Goal: Task Accomplishment & Management: Use online tool/utility

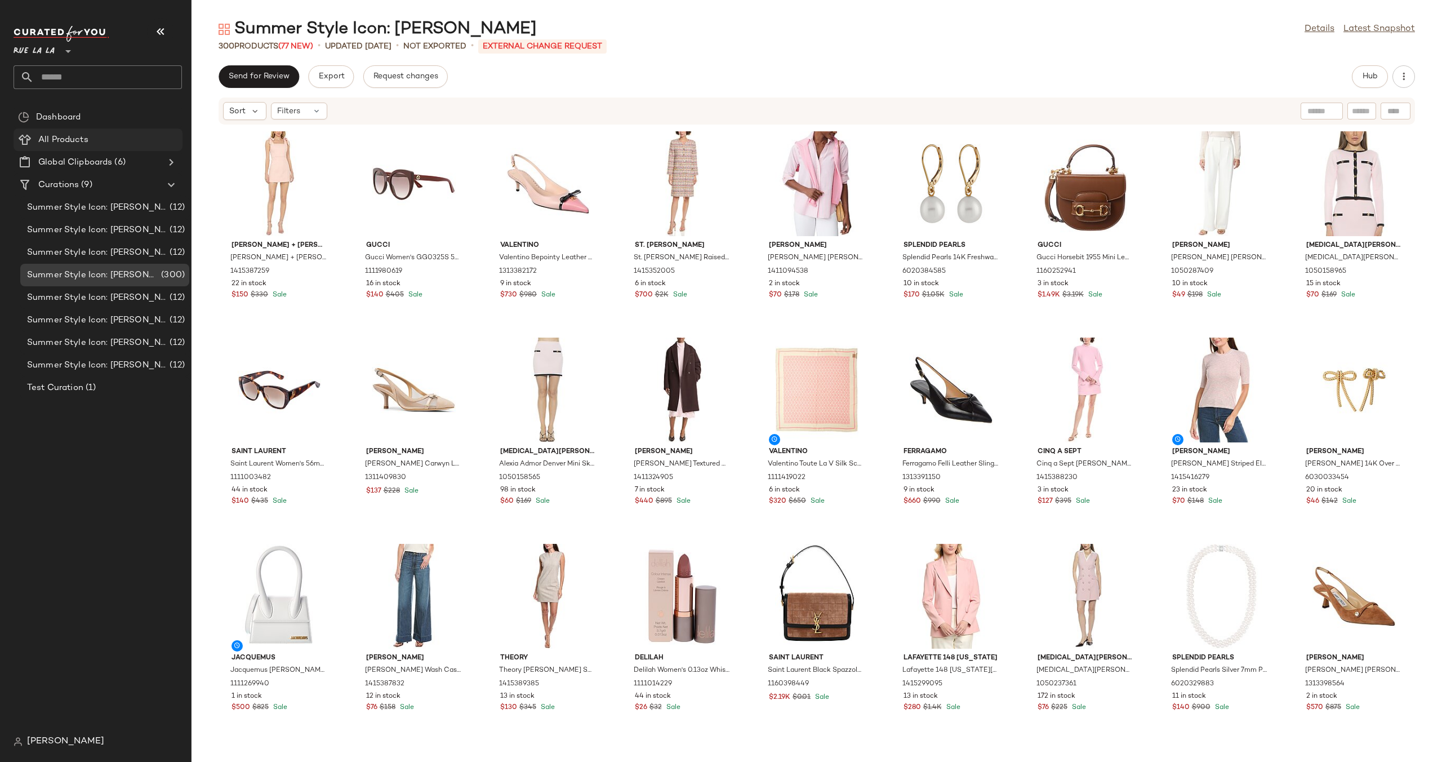
click at [112, 149] on Products "All Products" at bounding box center [98, 139] width 169 height 23
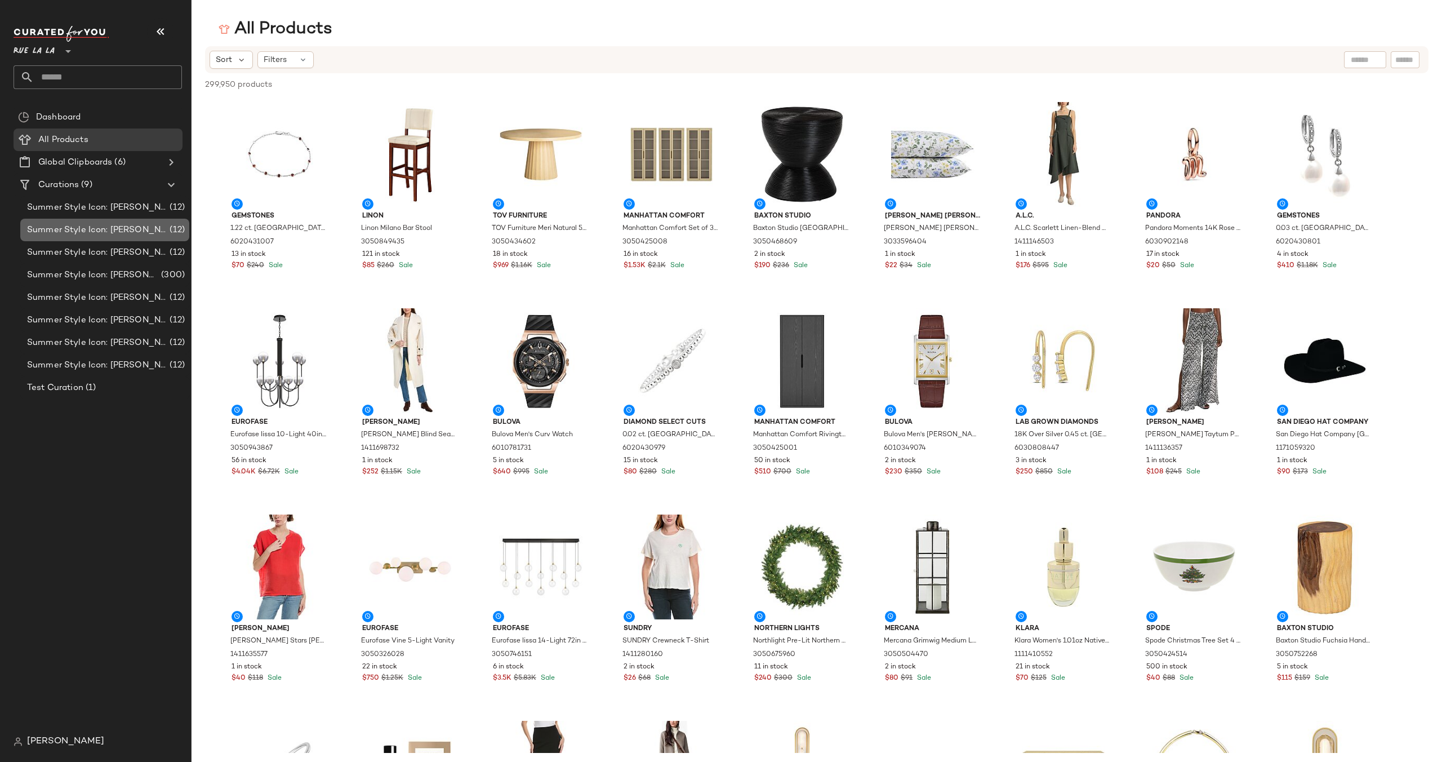
click at [102, 225] on span "Summer Style Icon: [PERSON_NAME] (Blue)" at bounding box center [97, 230] width 140 height 13
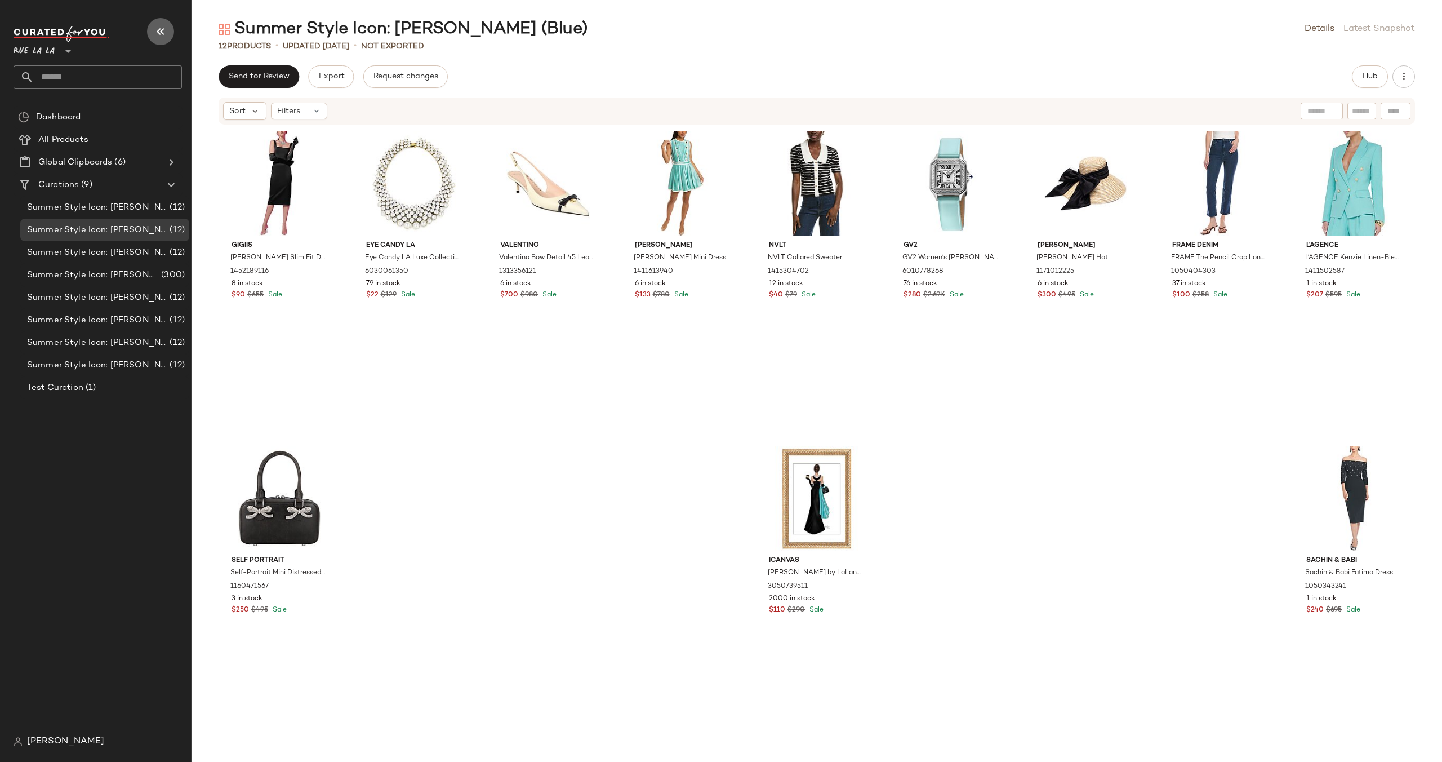
click at [161, 32] on icon "button" at bounding box center [161, 32] width 14 height 14
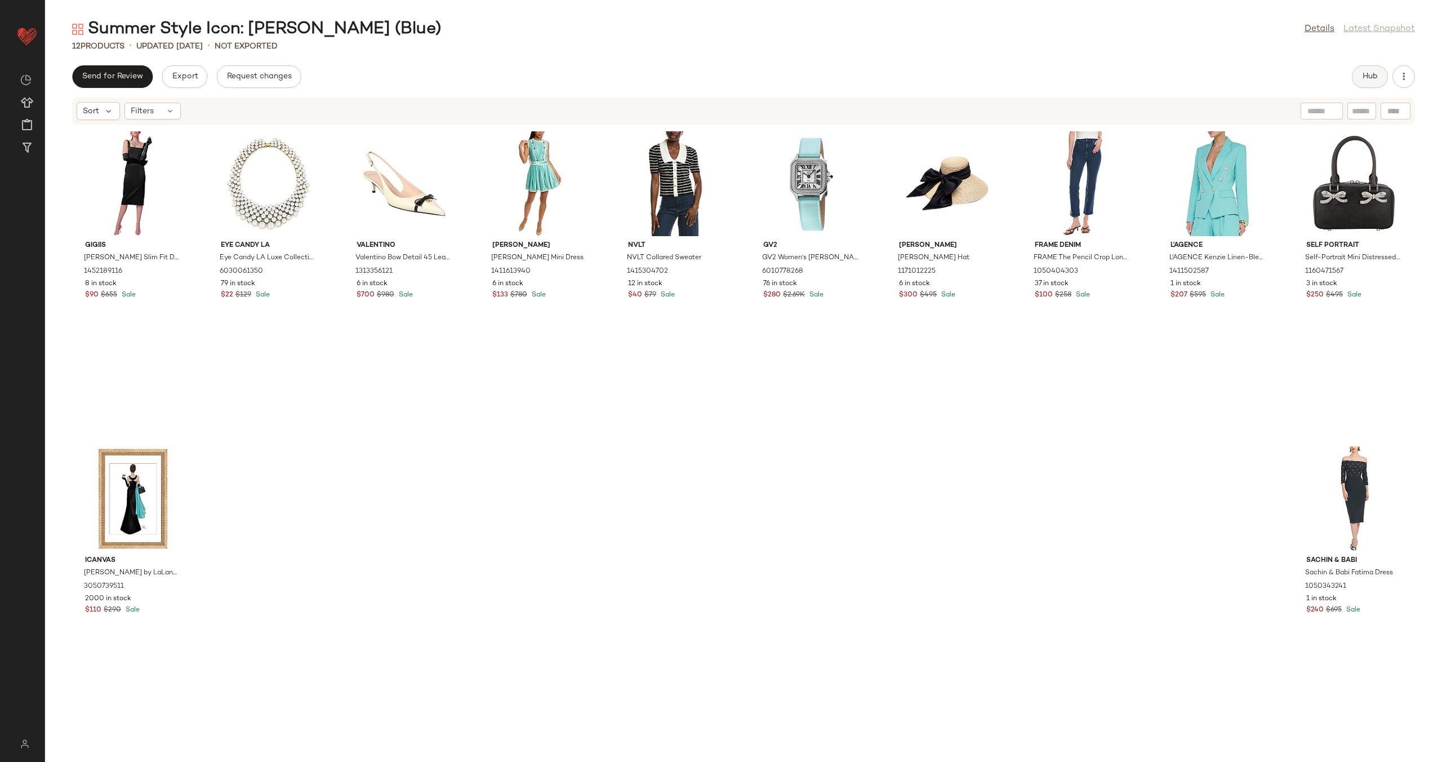
click at [1359, 75] on button "Hub" at bounding box center [1370, 76] width 36 height 23
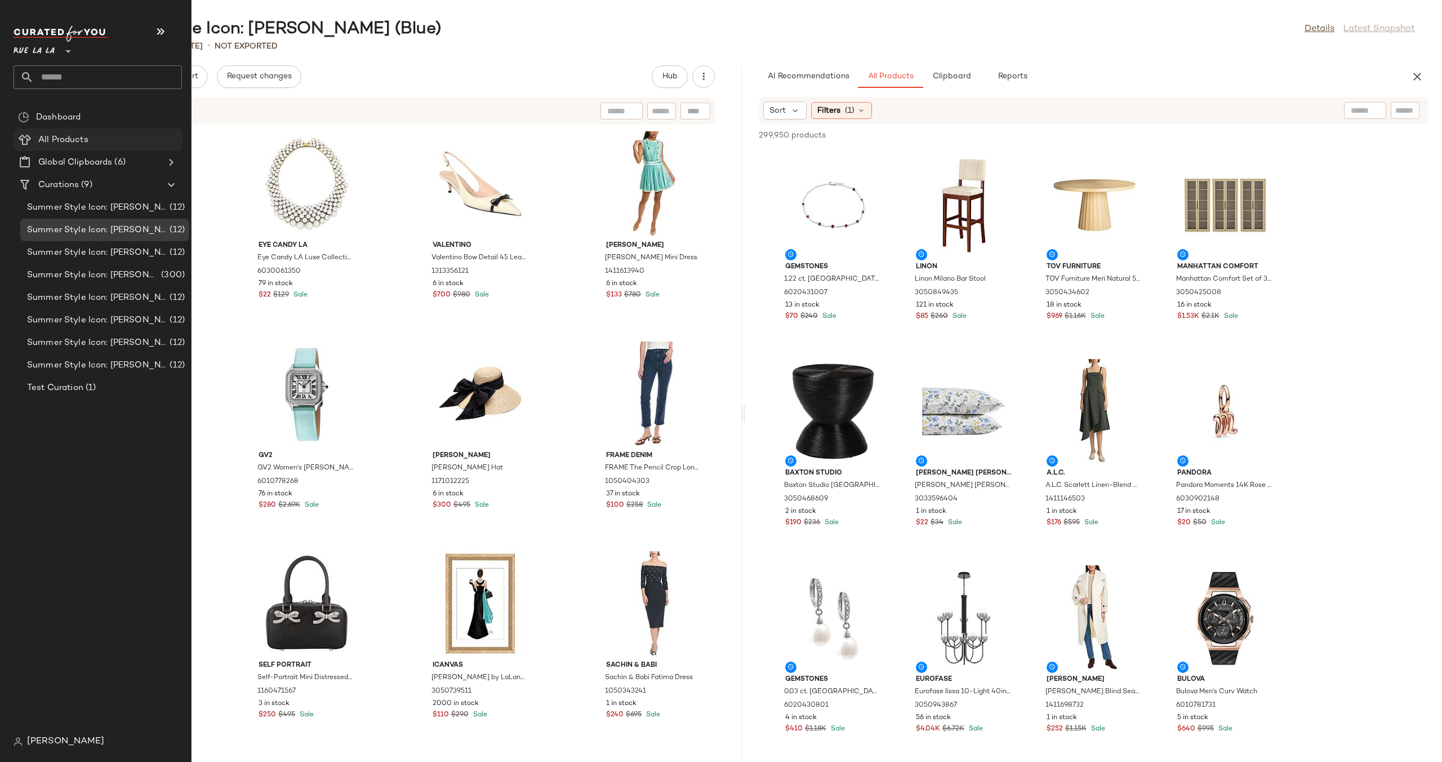
click at [100, 139] on div "All Products" at bounding box center [106, 140] width 143 height 13
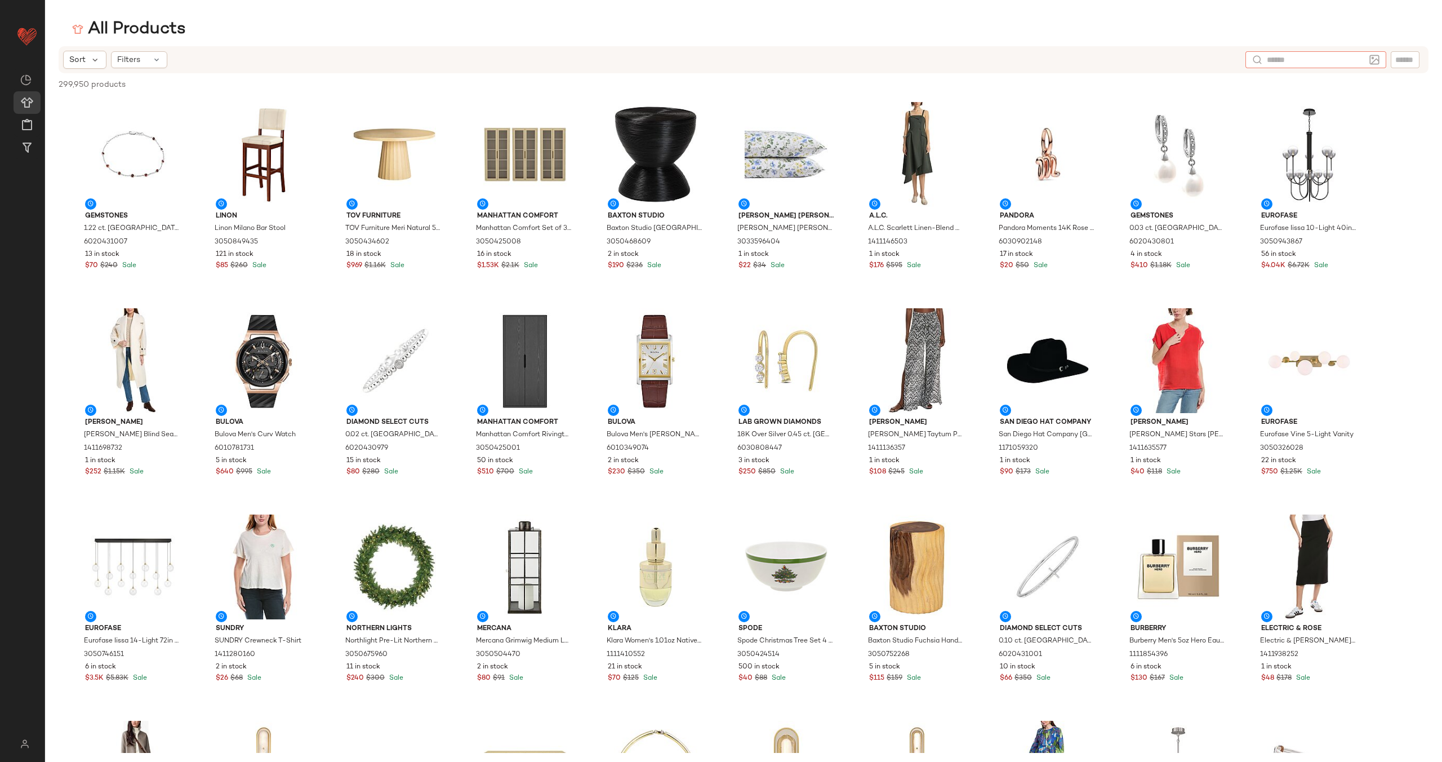
click at [1358, 60] on input "text" at bounding box center [1316, 60] width 98 height 12
type input "**********"
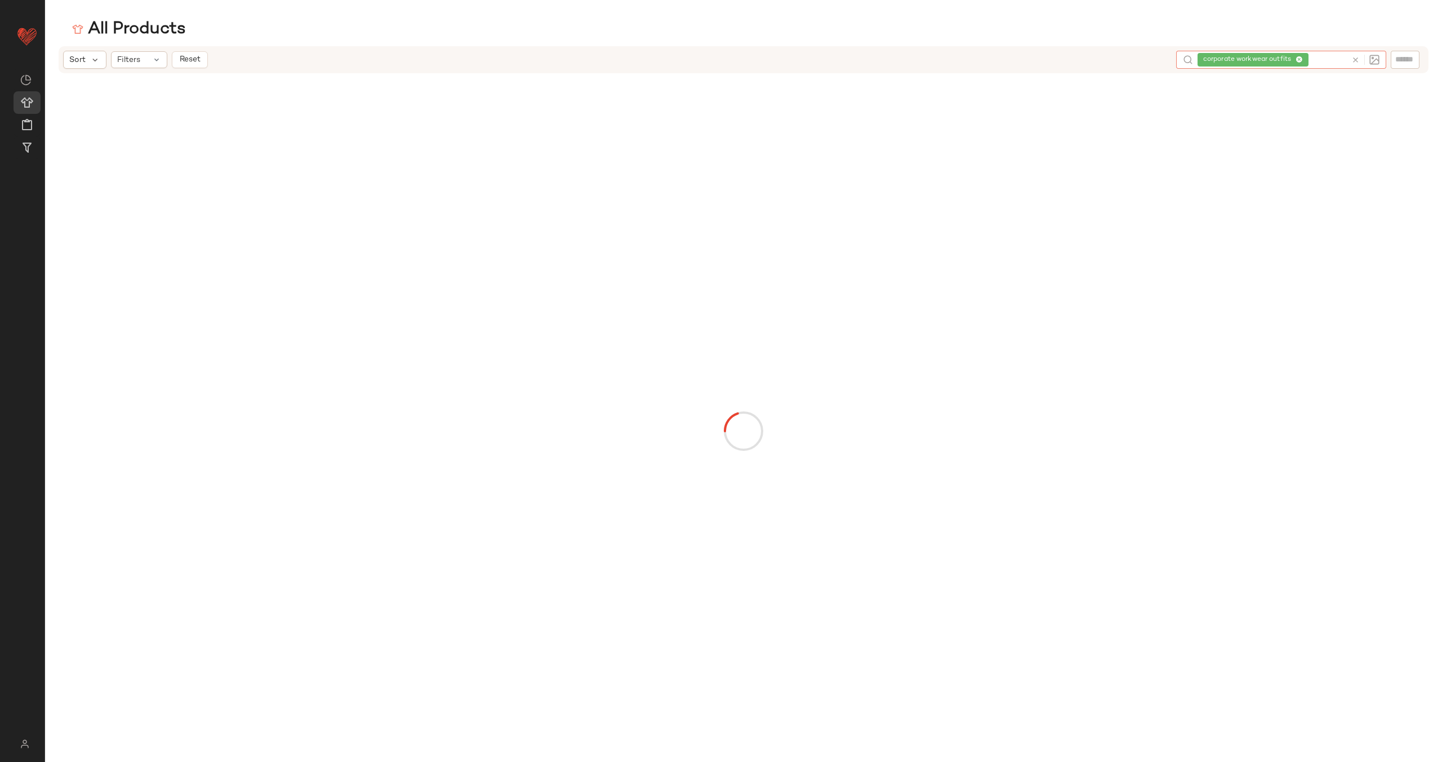
click at [1358, 60] on icon at bounding box center [1356, 60] width 8 height 8
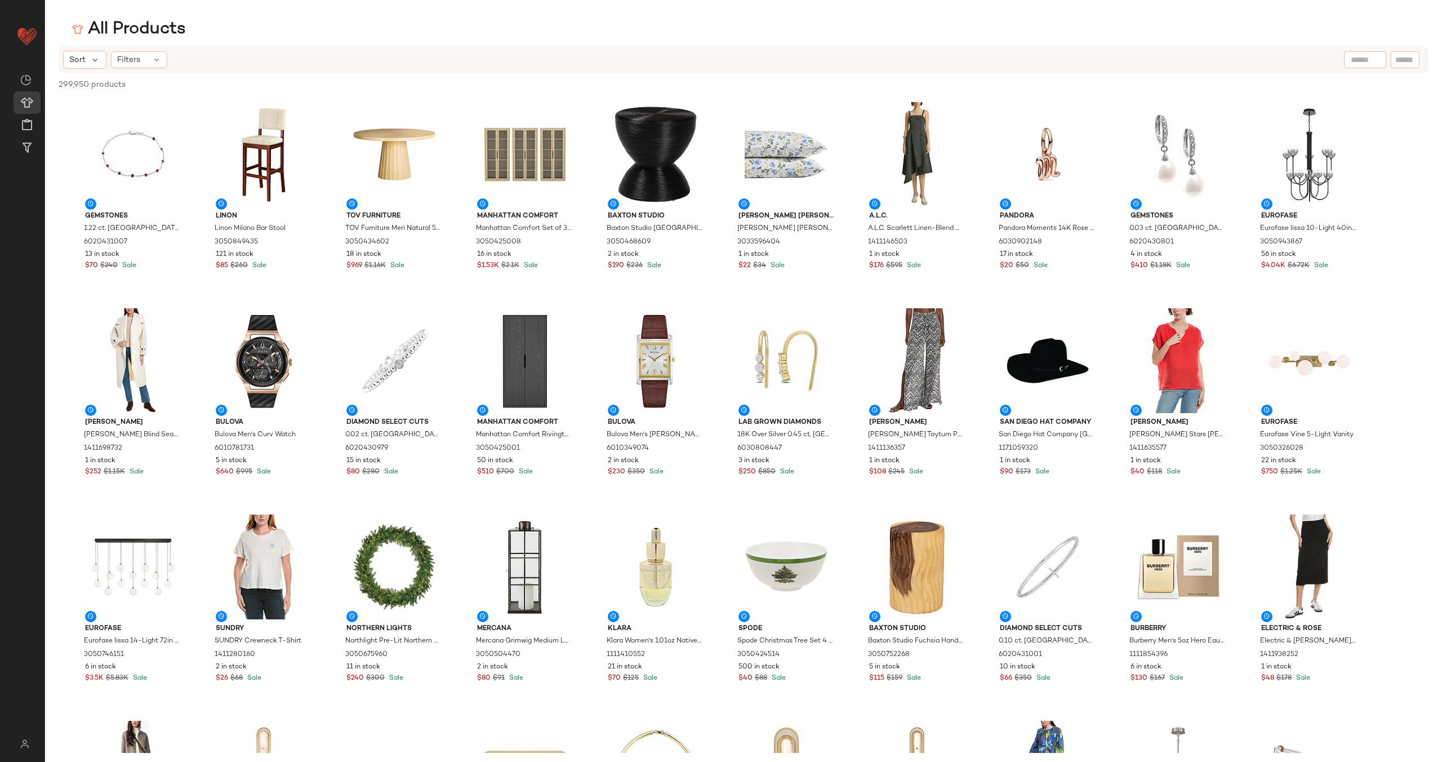
click at [1380, 60] on div at bounding box center [1365, 59] width 42 height 17
type input "**********"
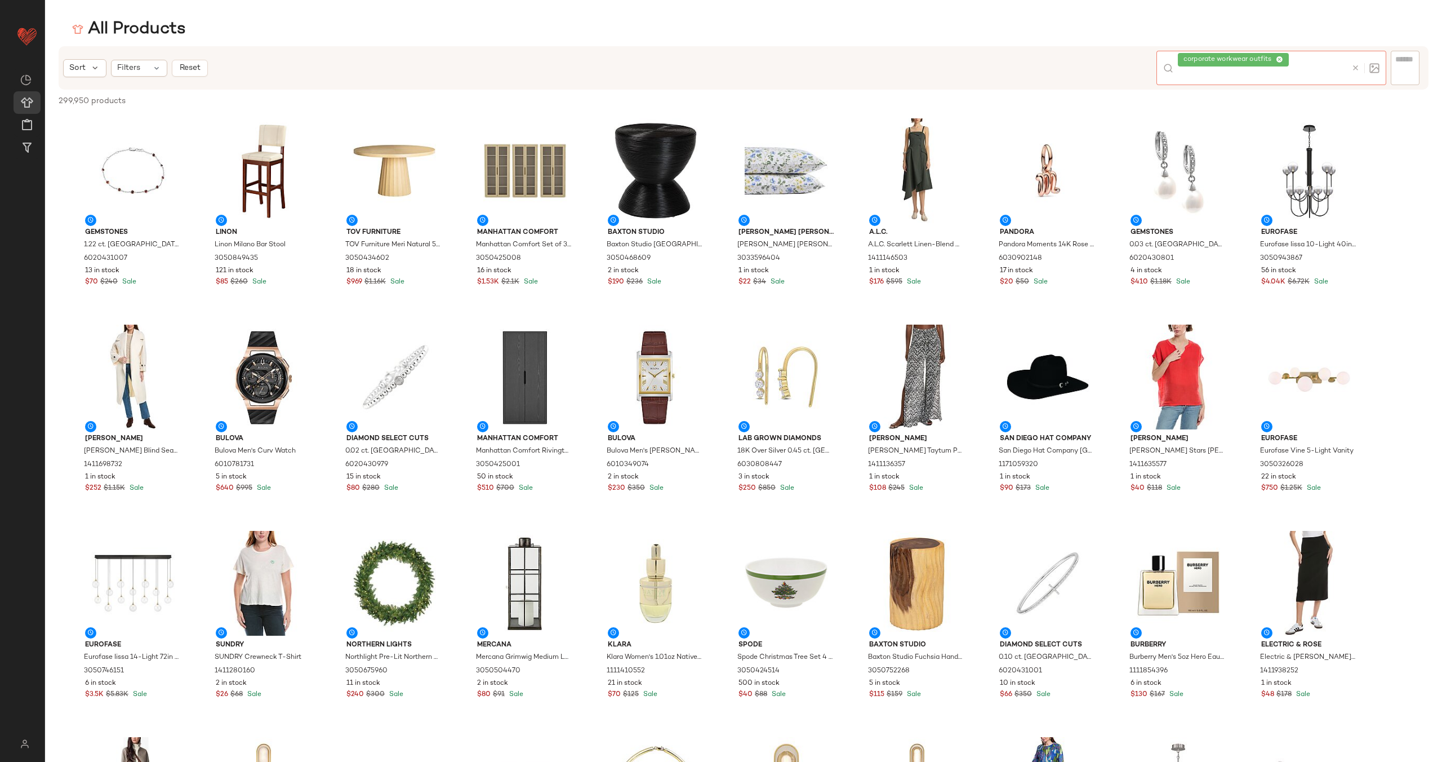
scroll to position [0, 0]
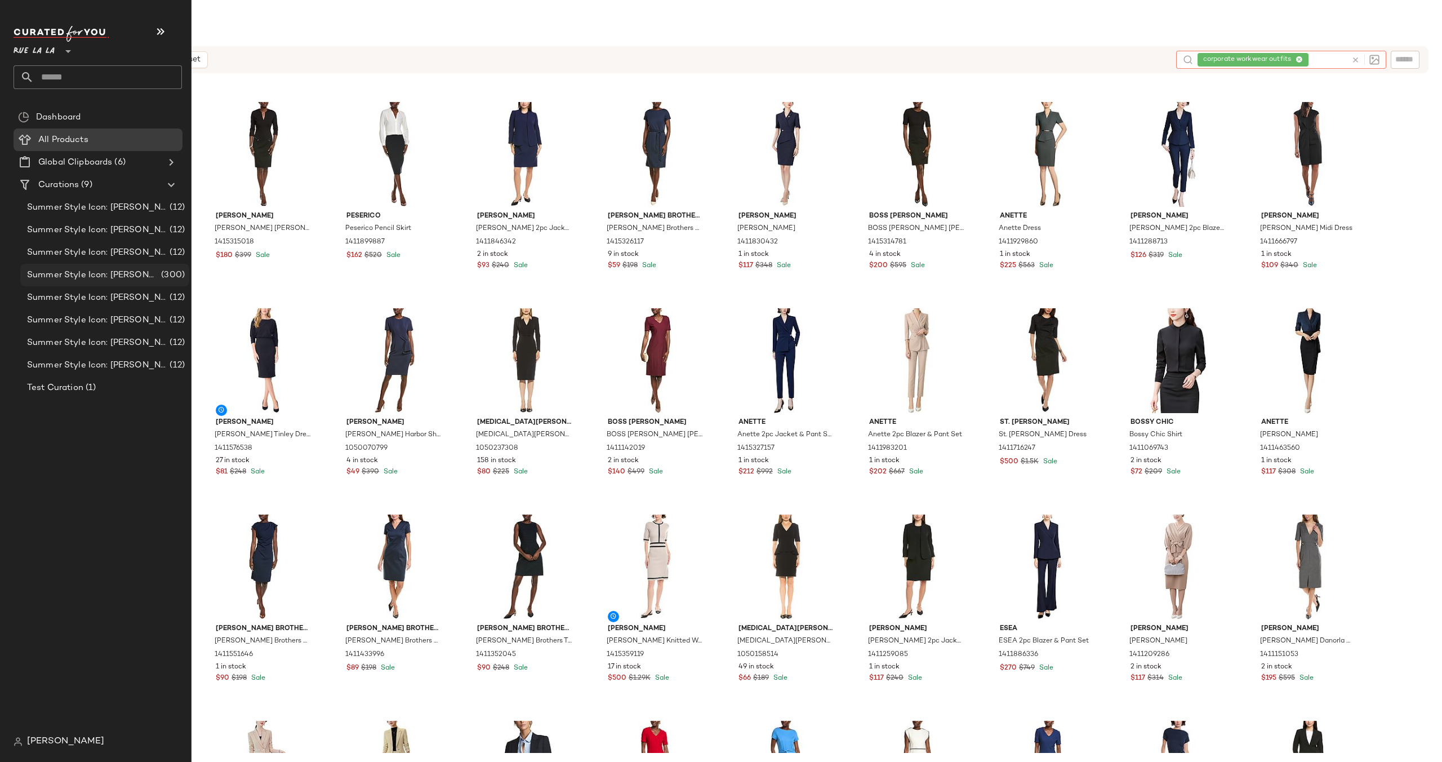
click at [98, 268] on div "Summer Style Icon: [PERSON_NAME] (300)" at bounding box center [104, 275] width 169 height 23
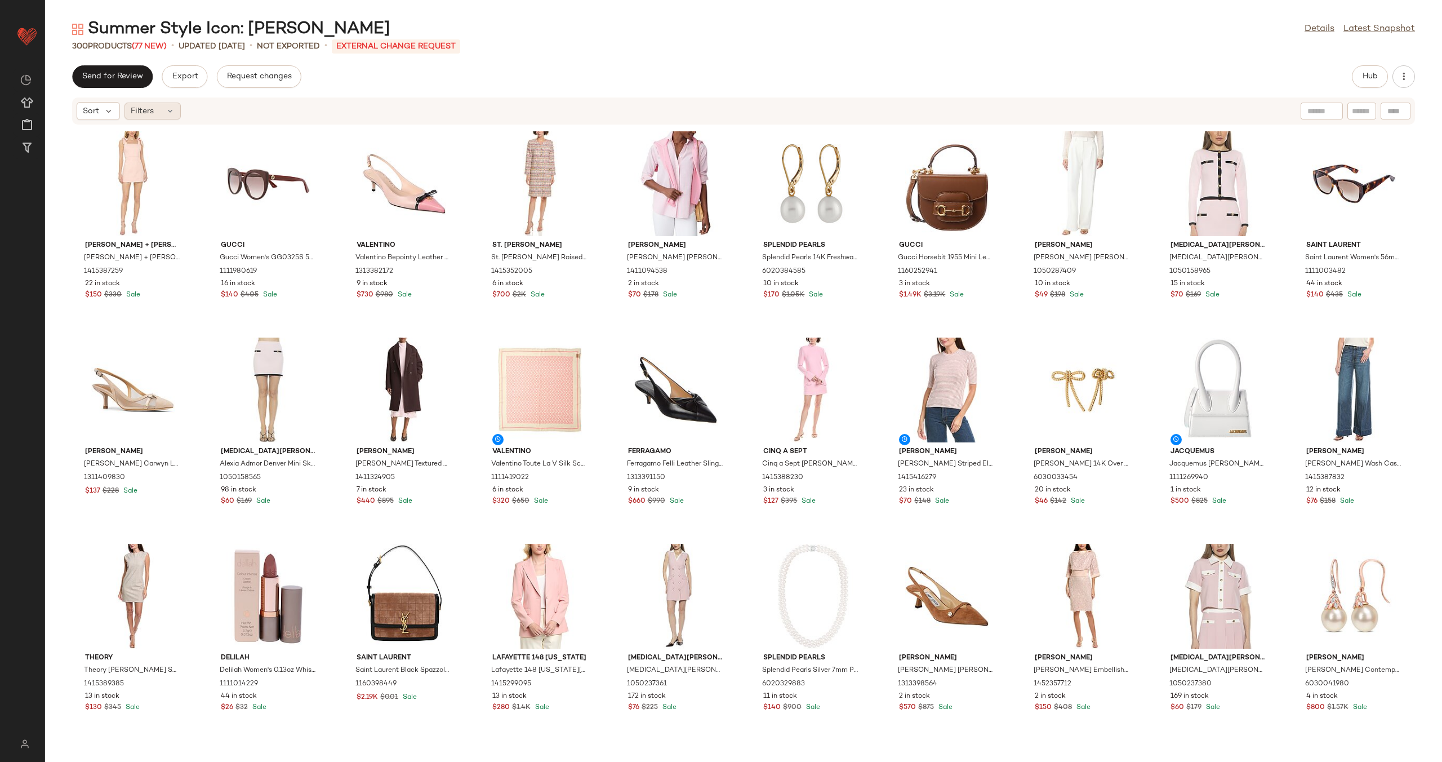
click at [162, 103] on div "Filters" at bounding box center [153, 111] width 56 height 17
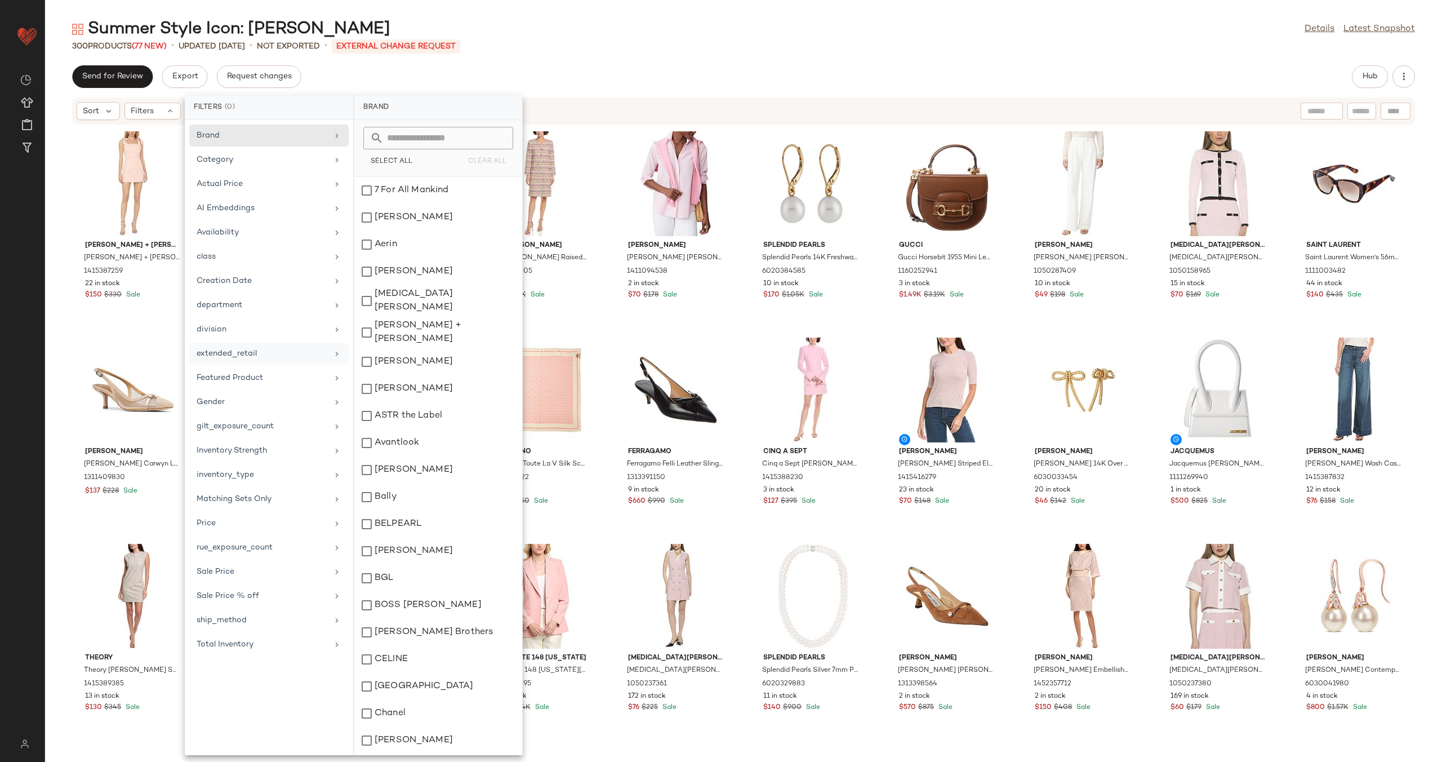
click at [299, 354] on div "extended_retail" at bounding box center [262, 354] width 131 height 12
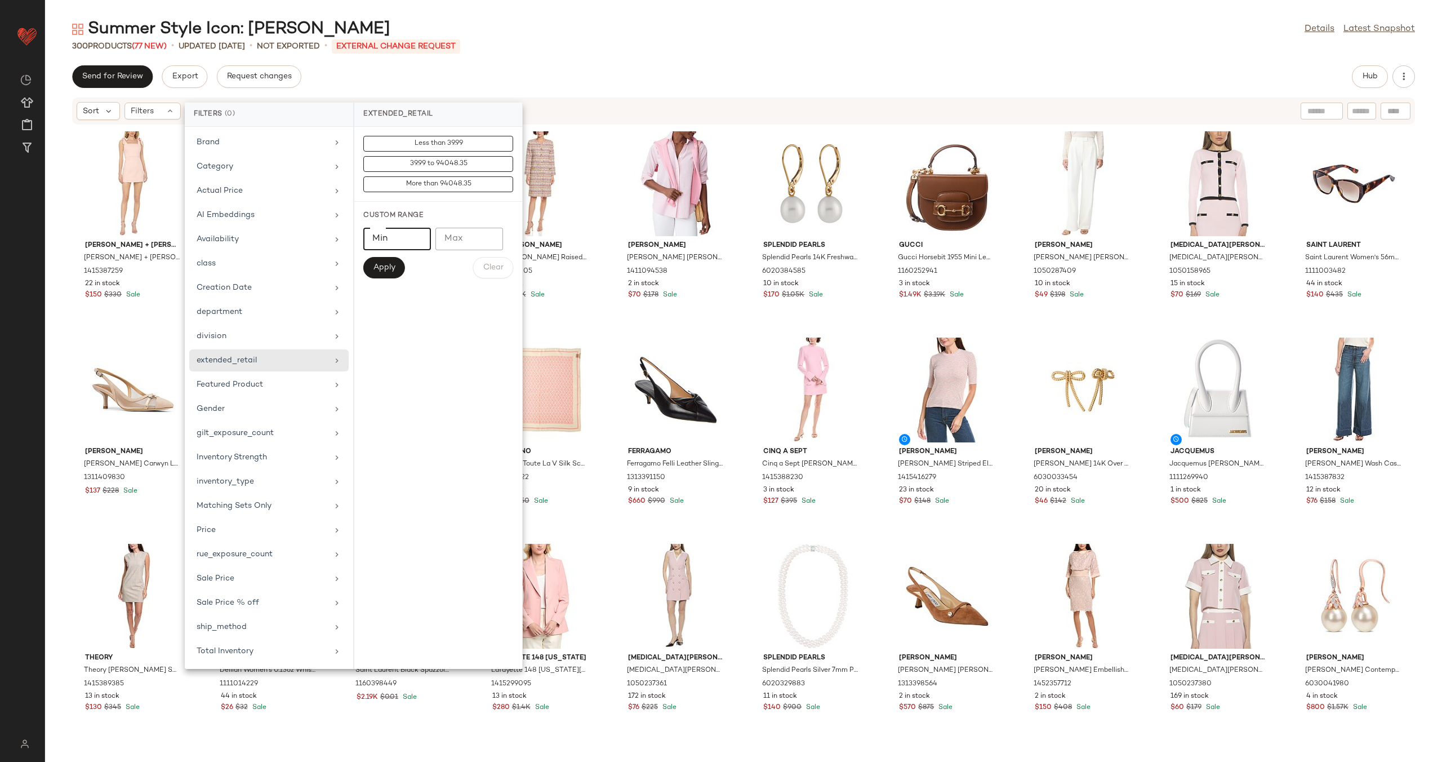
click at [415, 237] on input "*" at bounding box center [397, 239] width 68 height 23
type input "****"
click at [386, 273] on button "Apply" at bounding box center [384, 267] width 42 height 21
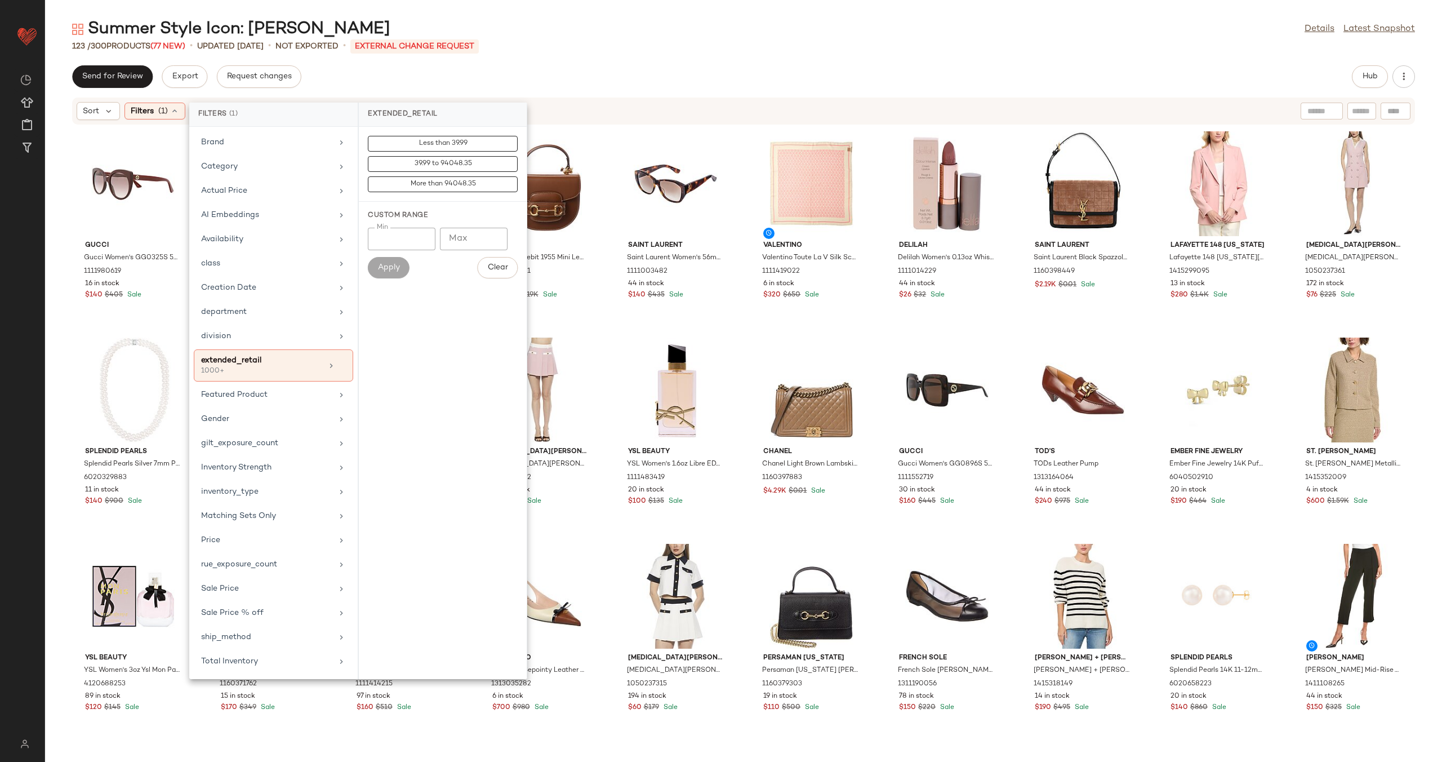
click at [405, 240] on input "****" at bounding box center [402, 239] width 68 height 23
click at [472, 239] on input "Max" at bounding box center [474, 239] width 68 height 23
type input "****"
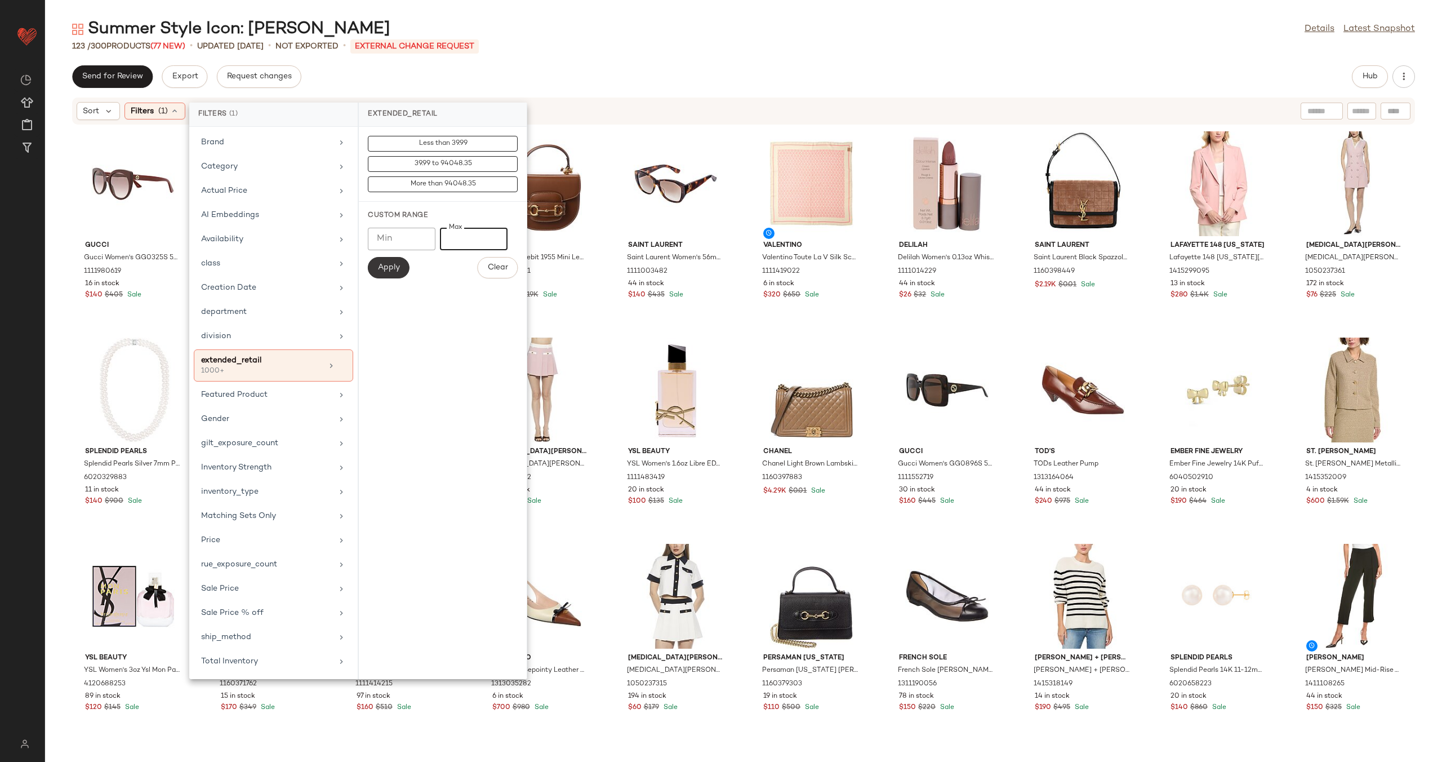
click at [396, 271] on span "Apply" at bounding box center [388, 267] width 23 height 9
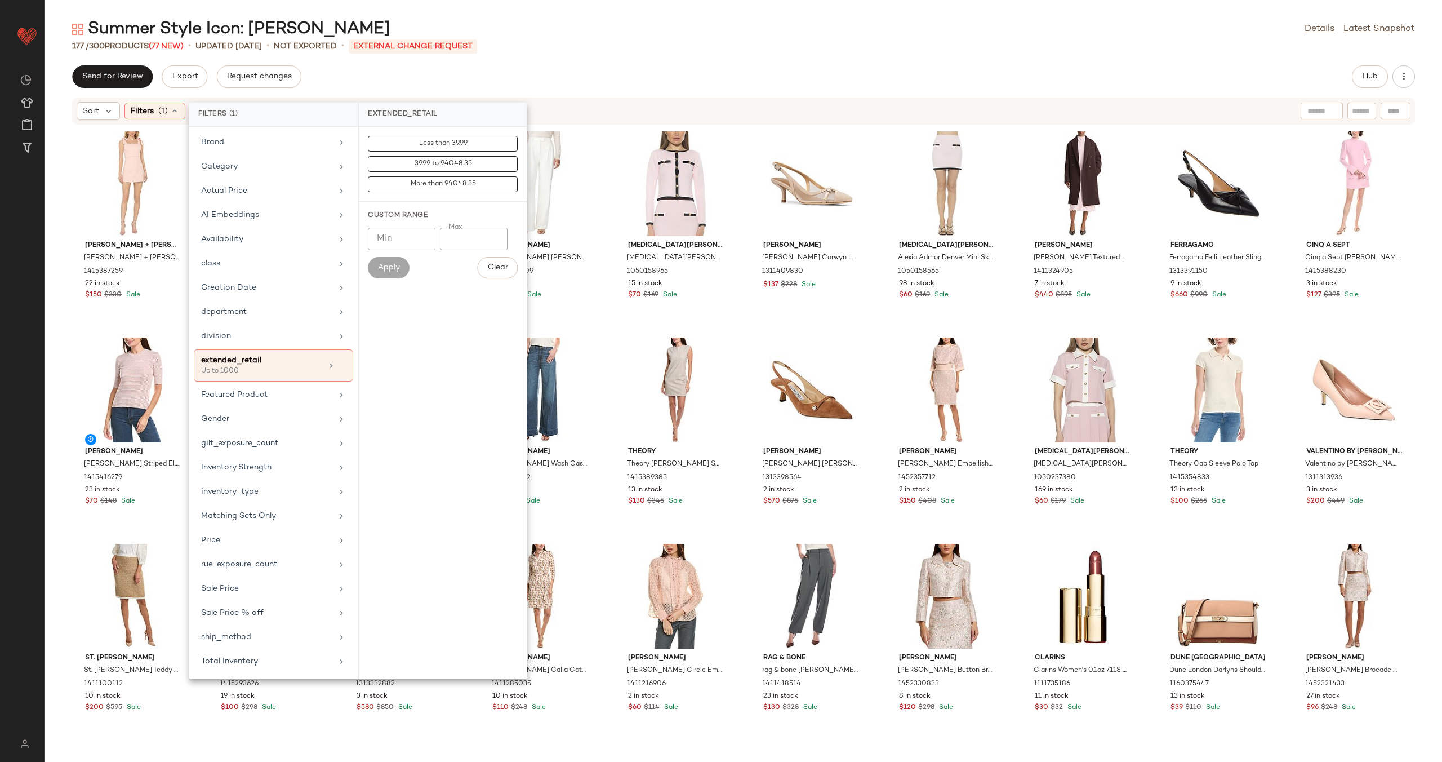
click at [631, 63] on div "Summer Style Icon: [PERSON_NAME] Details Latest Snapshot 177 / 300 Products (77…" at bounding box center [743, 390] width 1397 height 744
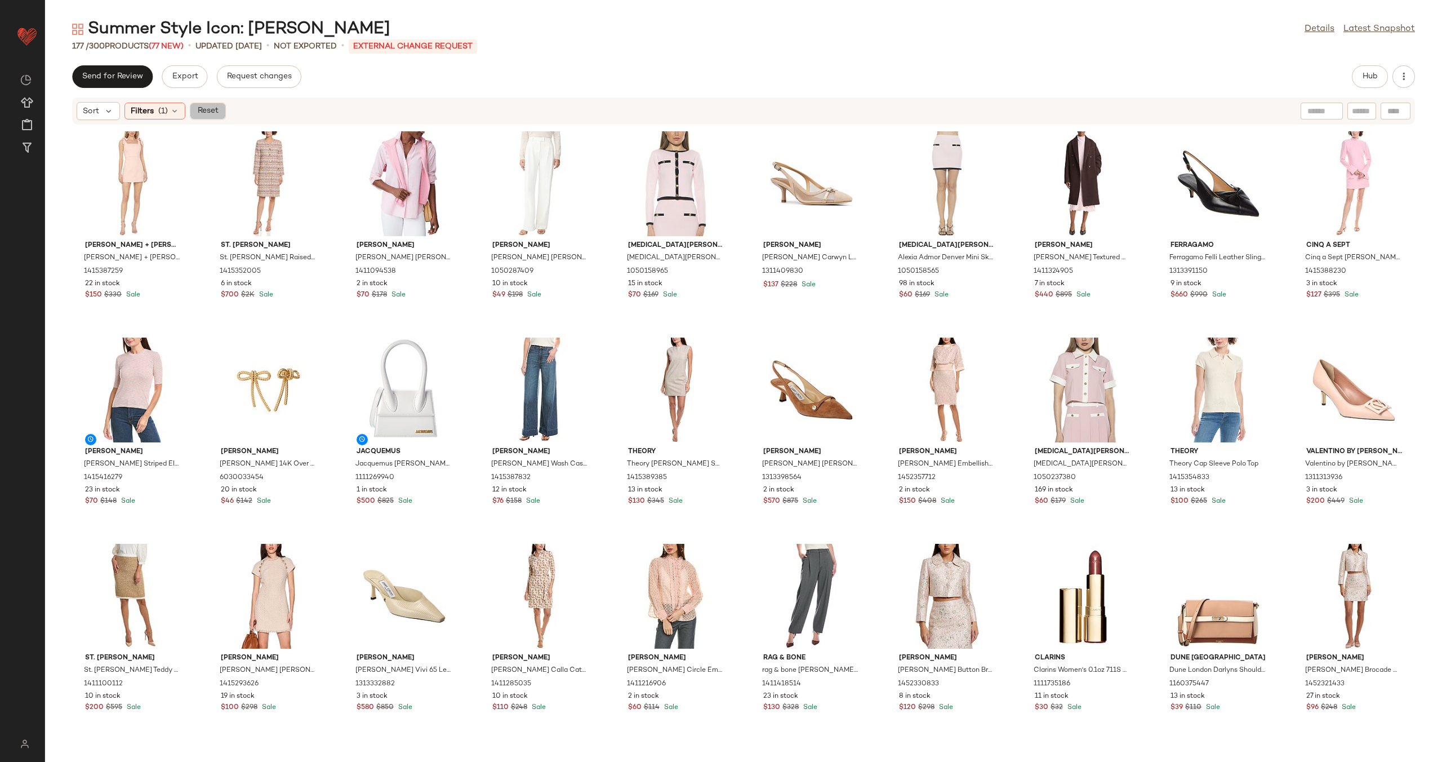
click at [206, 109] on span "Reset" at bounding box center [207, 110] width 21 height 9
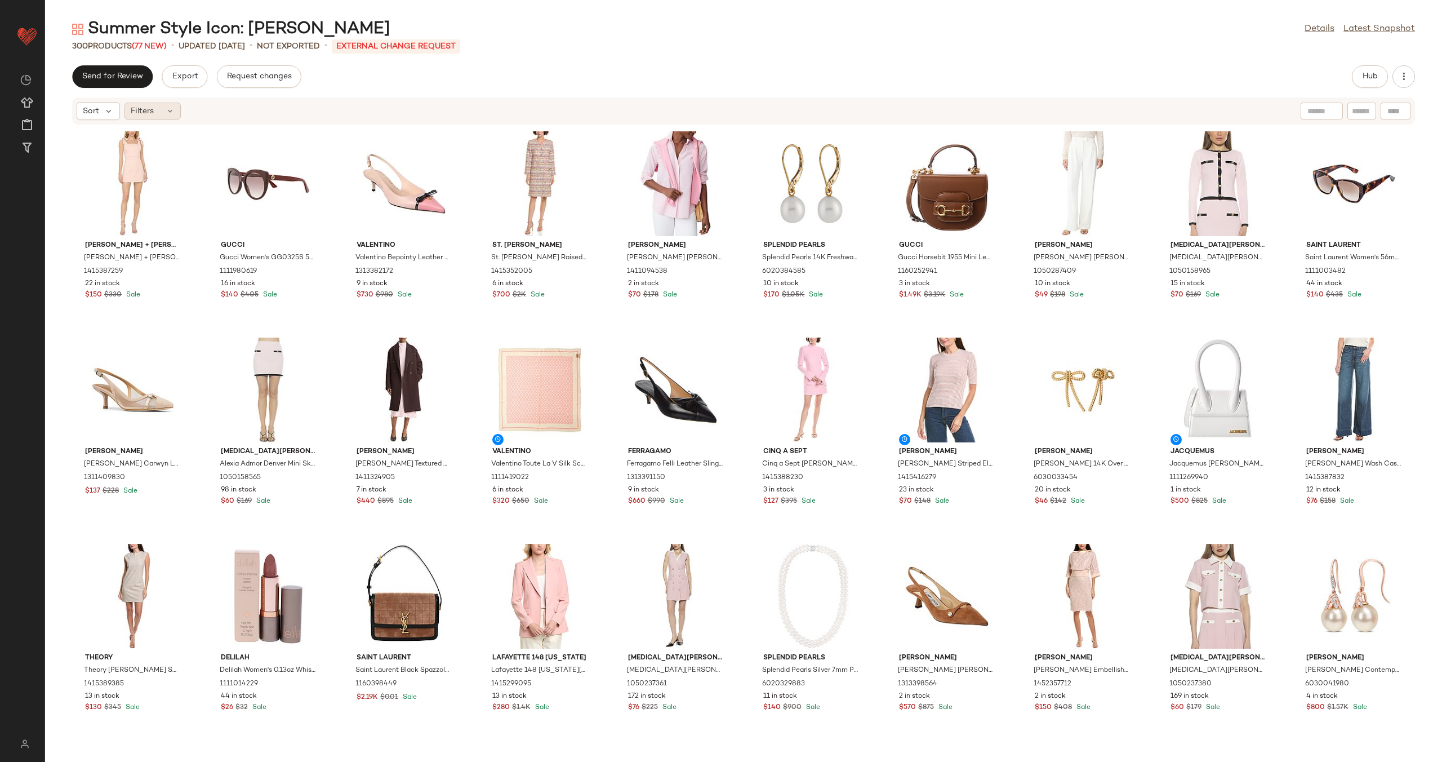
click at [171, 110] on icon at bounding box center [170, 110] width 9 height 9
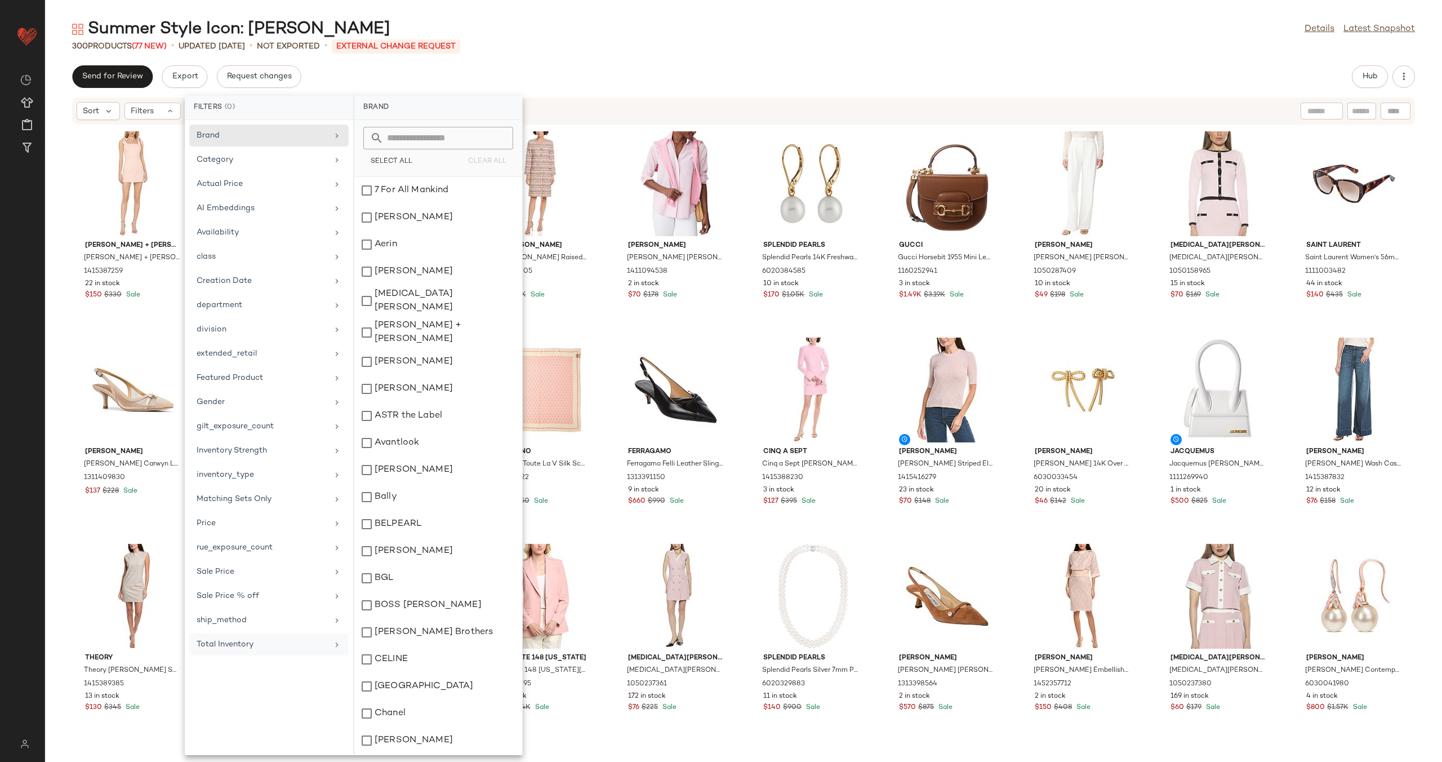
click at [299, 651] on div "Total Inventory" at bounding box center [268, 644] width 159 height 22
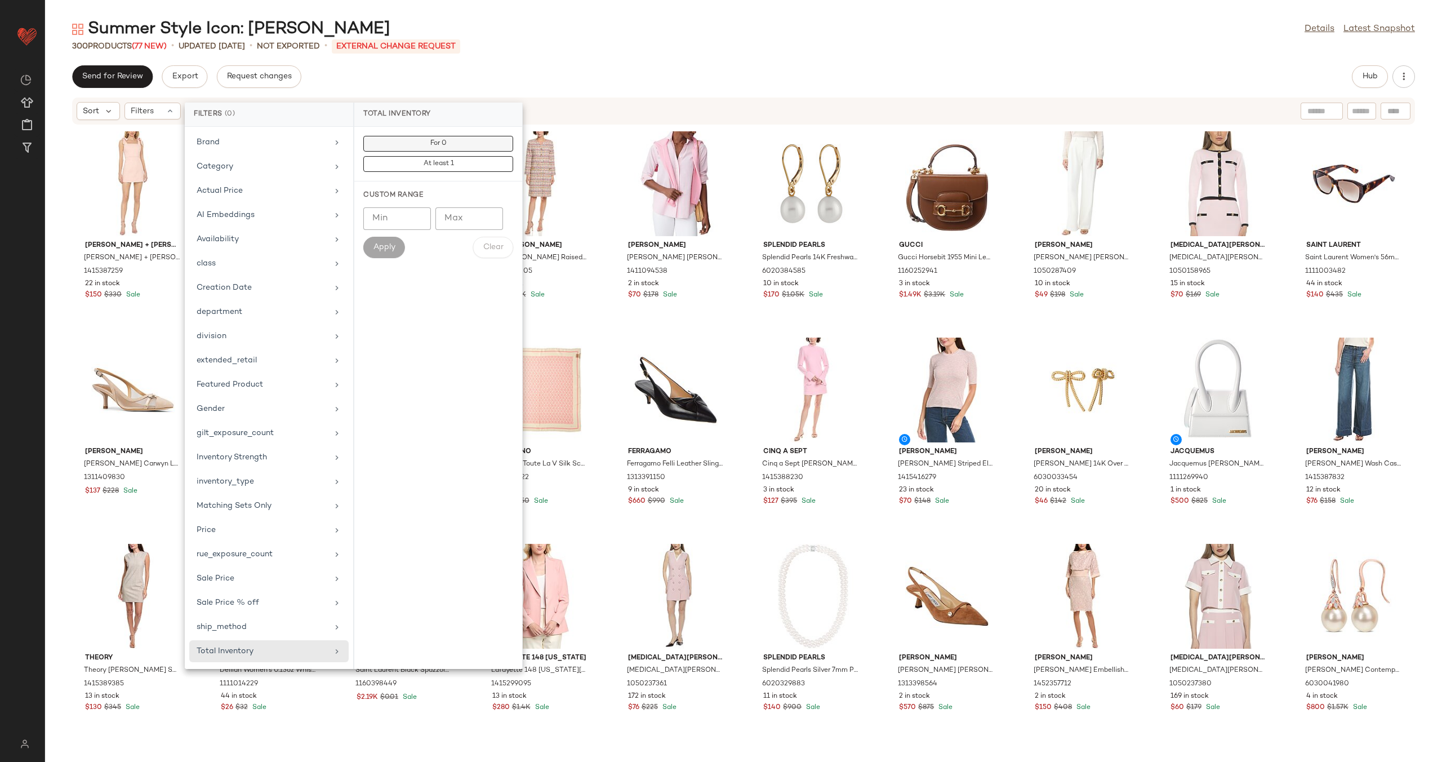
click at [413, 138] on button "For 0" at bounding box center [438, 144] width 150 height 16
click at [556, 87] on div "Send for Review Export Request changes Hub" at bounding box center [743, 76] width 1343 height 23
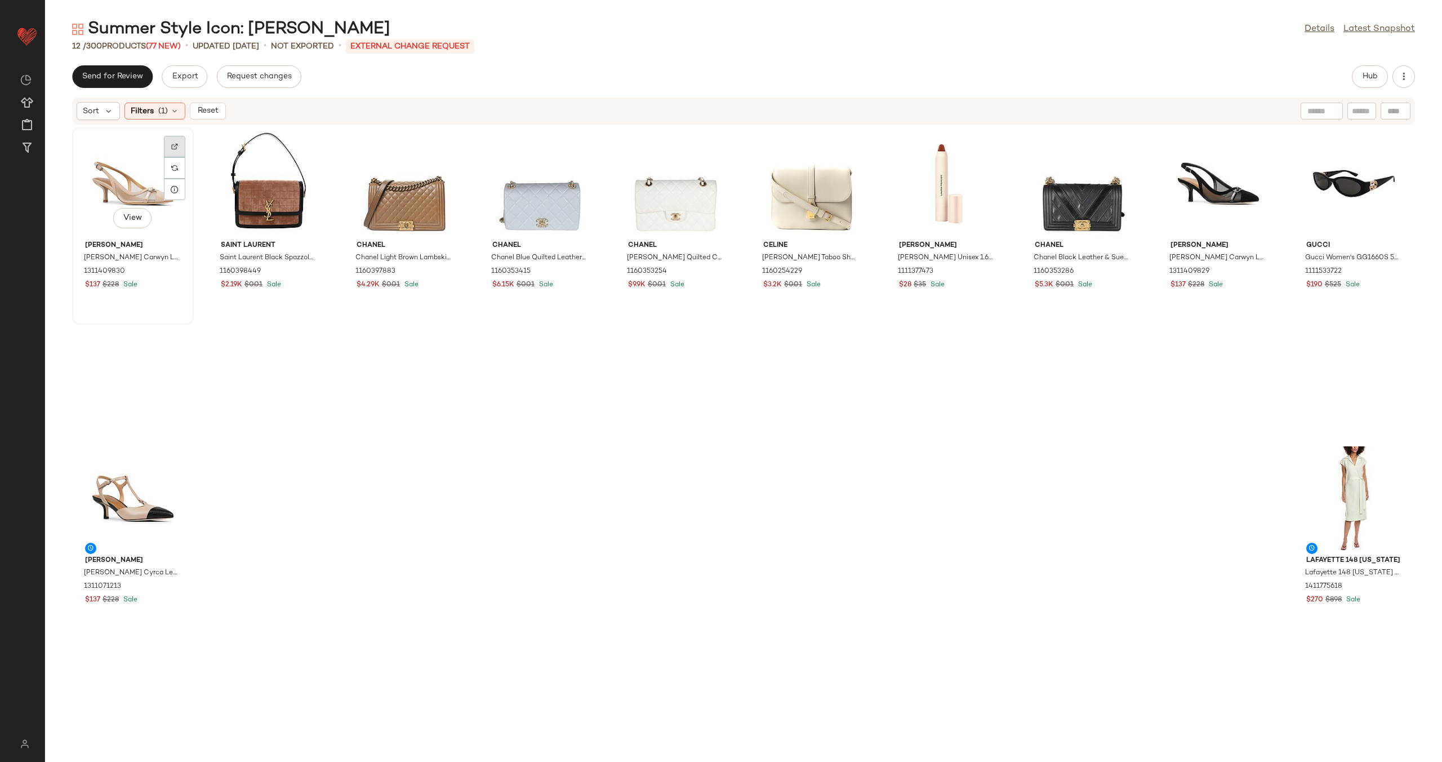
click at [167, 151] on div at bounding box center [174, 146] width 21 height 21
click at [311, 144] on img at bounding box center [310, 146] width 7 height 7
click at [439, 145] on div at bounding box center [446, 146] width 21 height 21
click at [582, 148] on img at bounding box center [582, 146] width 7 height 7
click at [723, 142] on div at bounding box center [717, 146] width 21 height 21
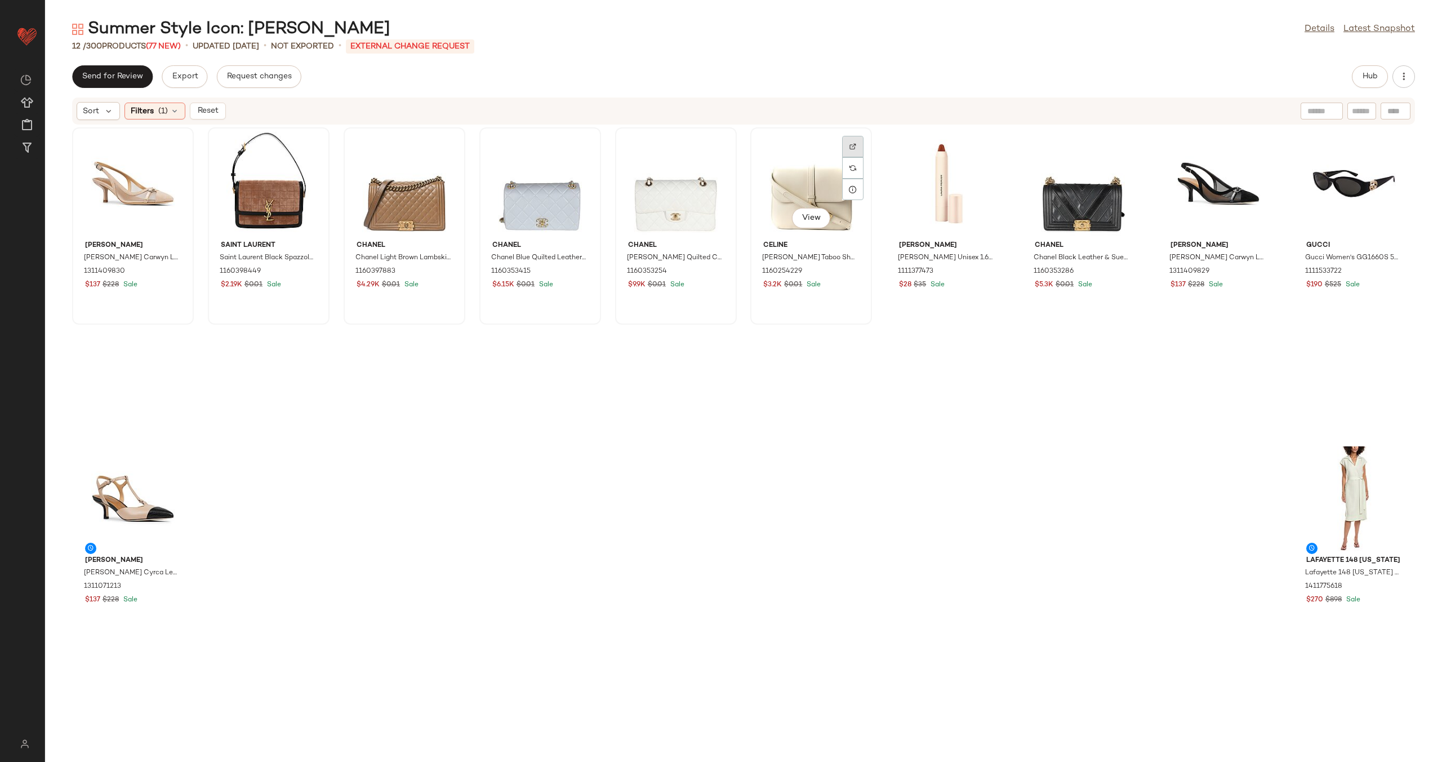
click at [851, 151] on div at bounding box center [852, 146] width 21 height 21
click at [986, 143] on img at bounding box center [988, 146] width 7 height 7
click at [1123, 145] on div at bounding box center [1124, 146] width 21 height 21
click at [1250, 140] on div at bounding box center [1260, 146] width 21 height 21
click at [1393, 149] on img at bounding box center [1396, 146] width 7 height 7
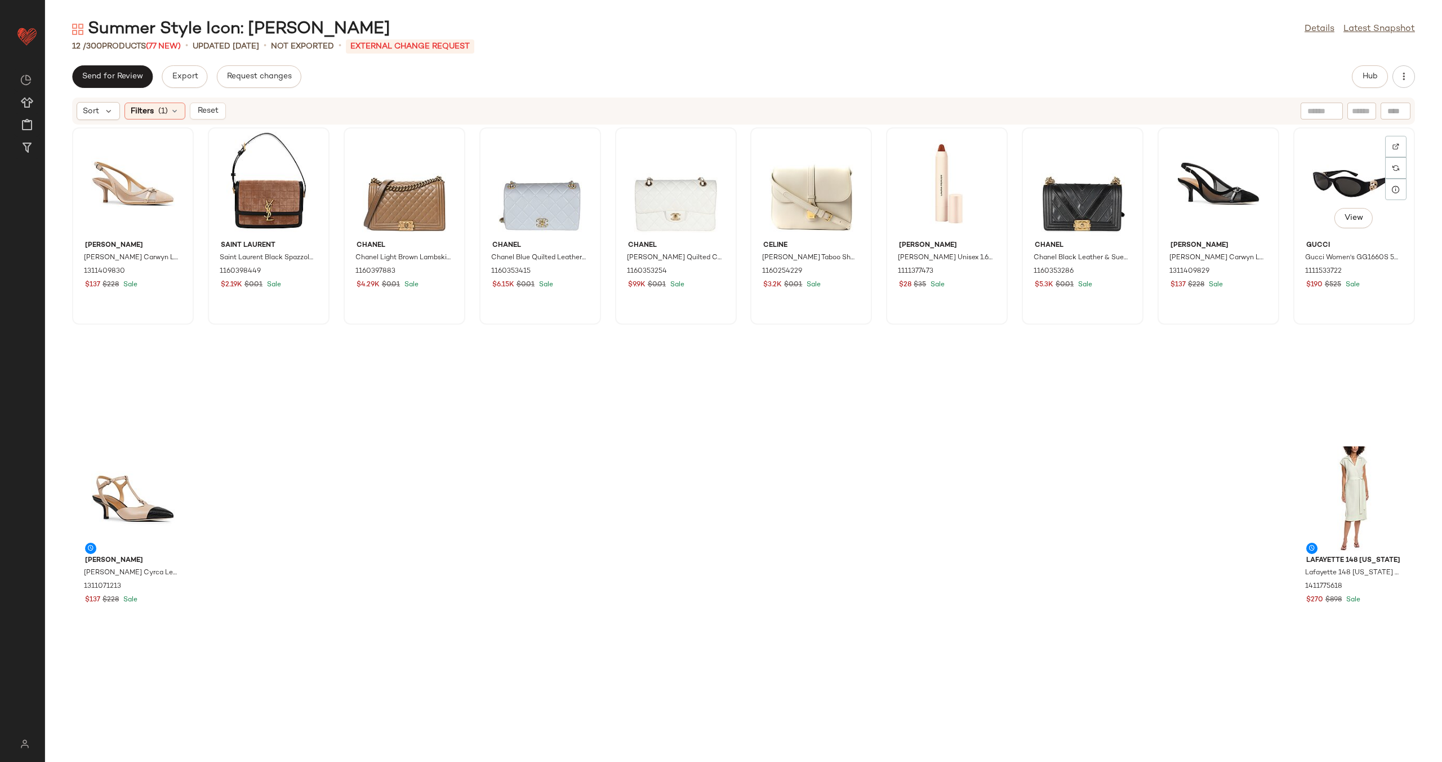
click at [1324, 188] on div "View" at bounding box center [1355, 183] width 114 height 105
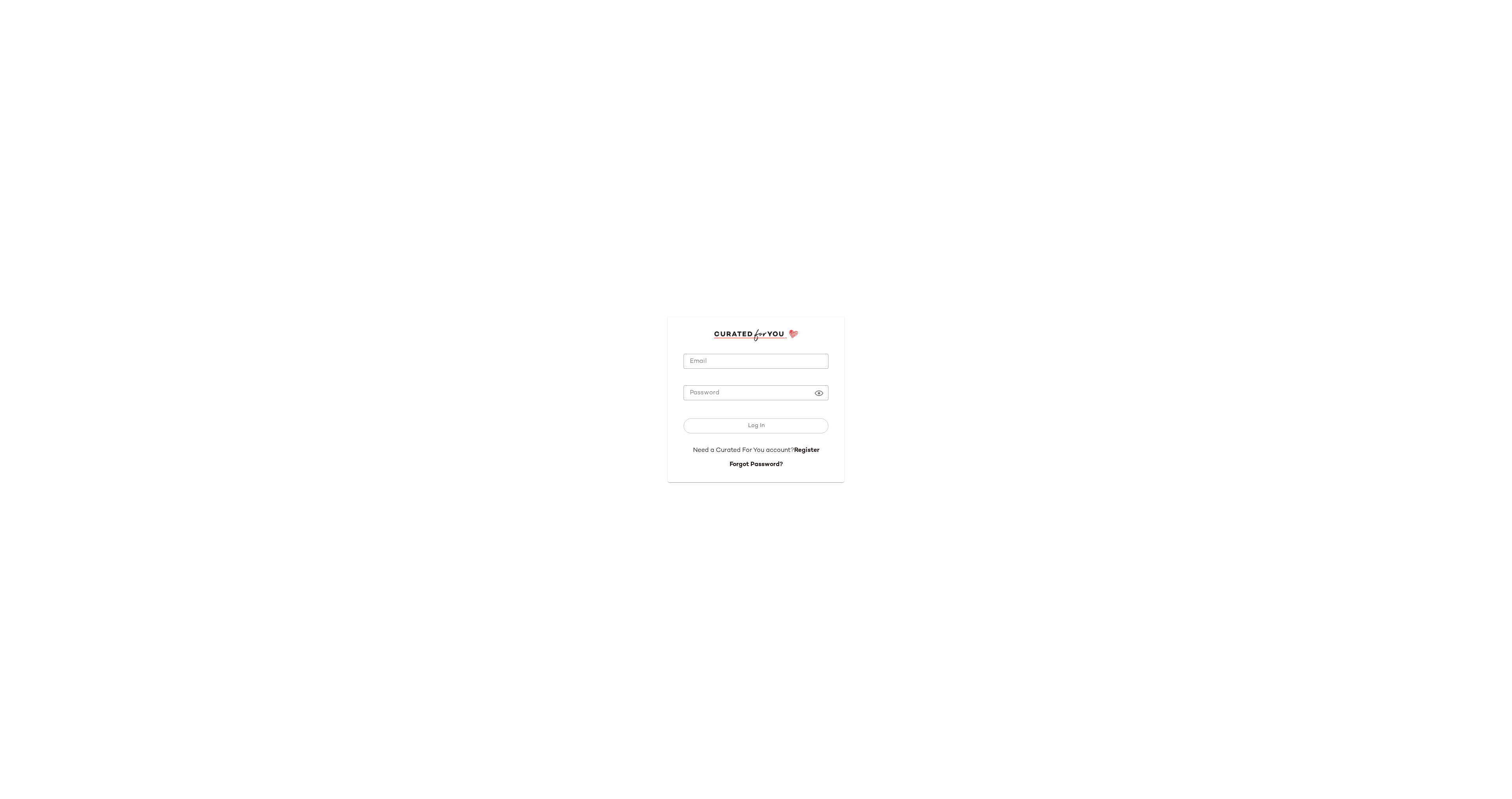
click at [786, 358] on input "Email" at bounding box center [756, 361] width 145 height 15
type input "**********"
click at [796, 421] on button "Log In" at bounding box center [756, 425] width 145 height 15
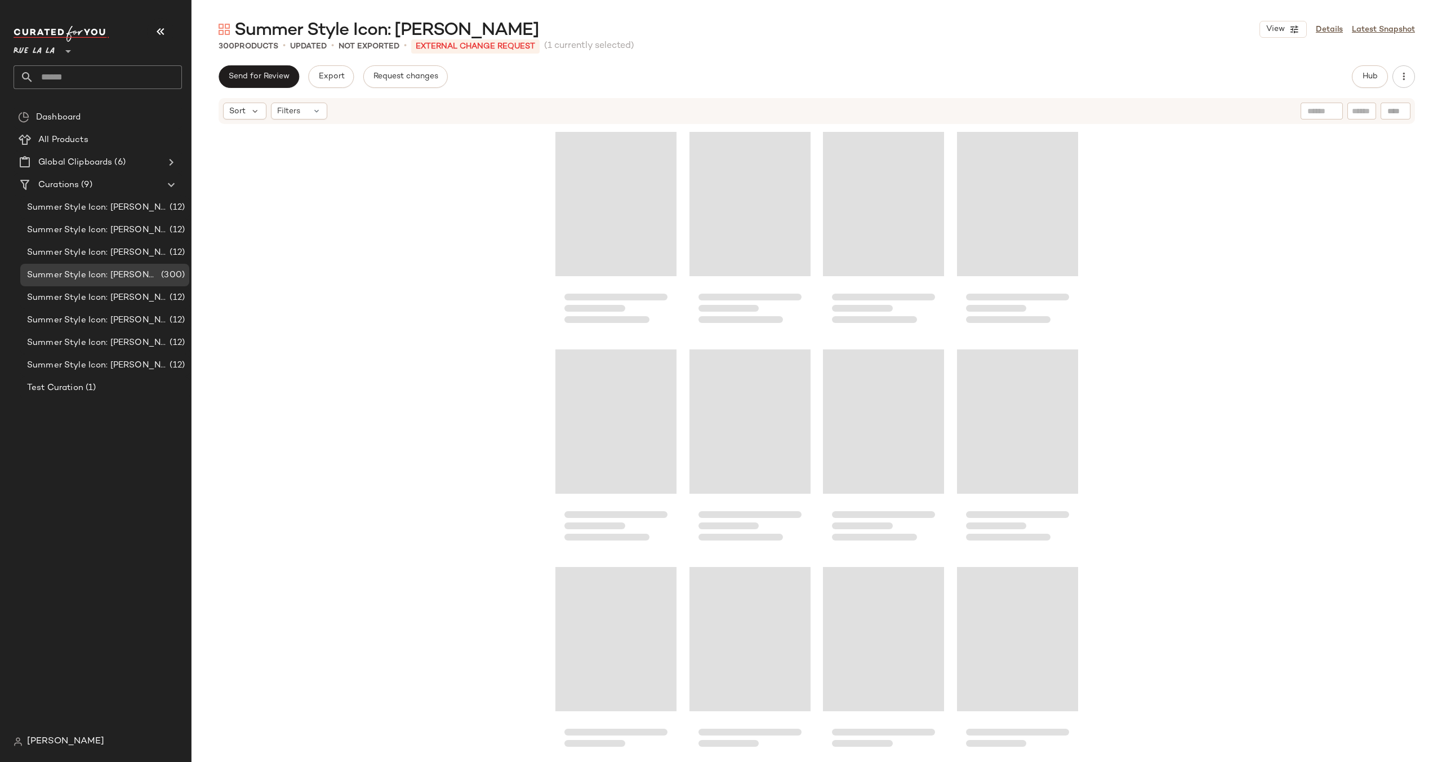
scroll to position [9786, 0]
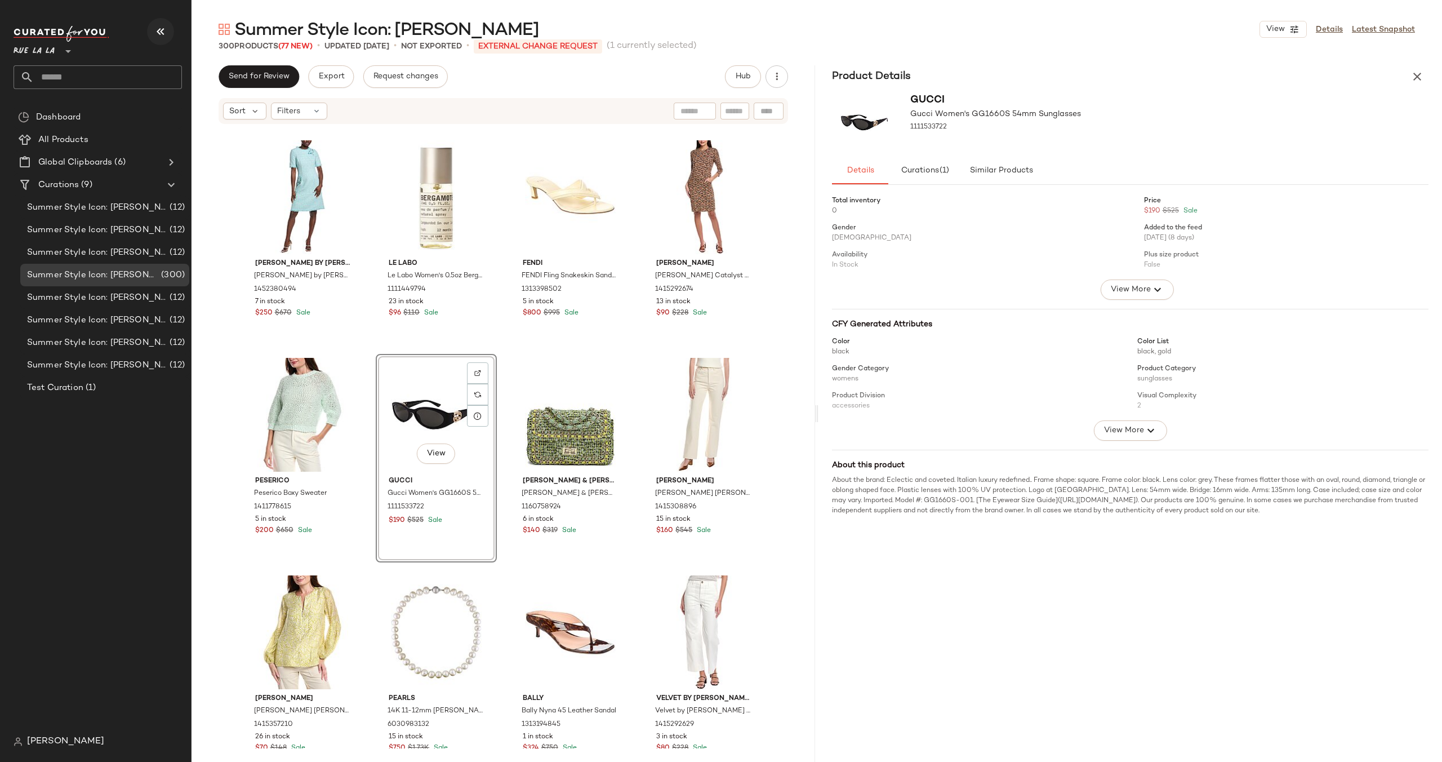
click at [154, 38] on icon "button" at bounding box center [161, 32] width 14 height 14
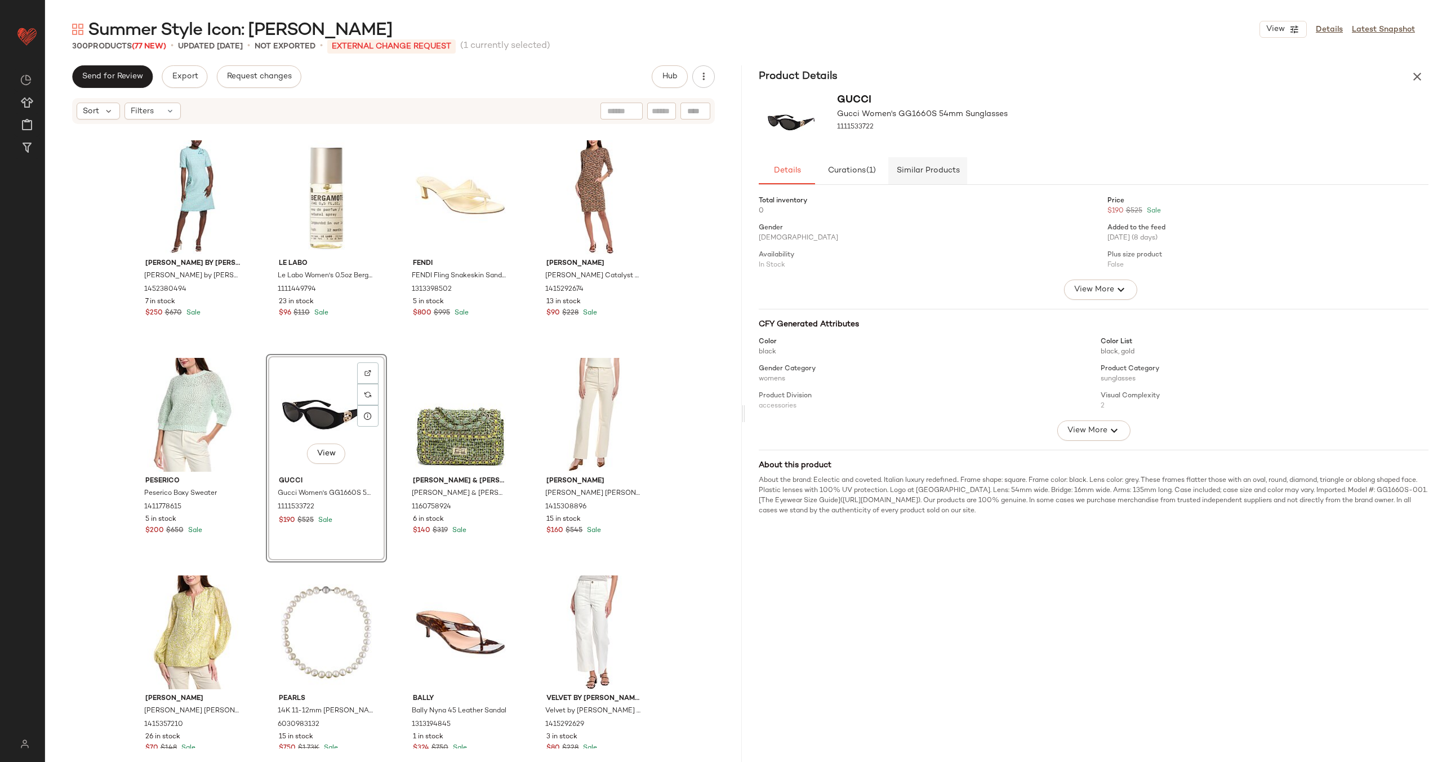
click at [911, 175] on button "Similar Products" at bounding box center [927, 170] width 79 height 27
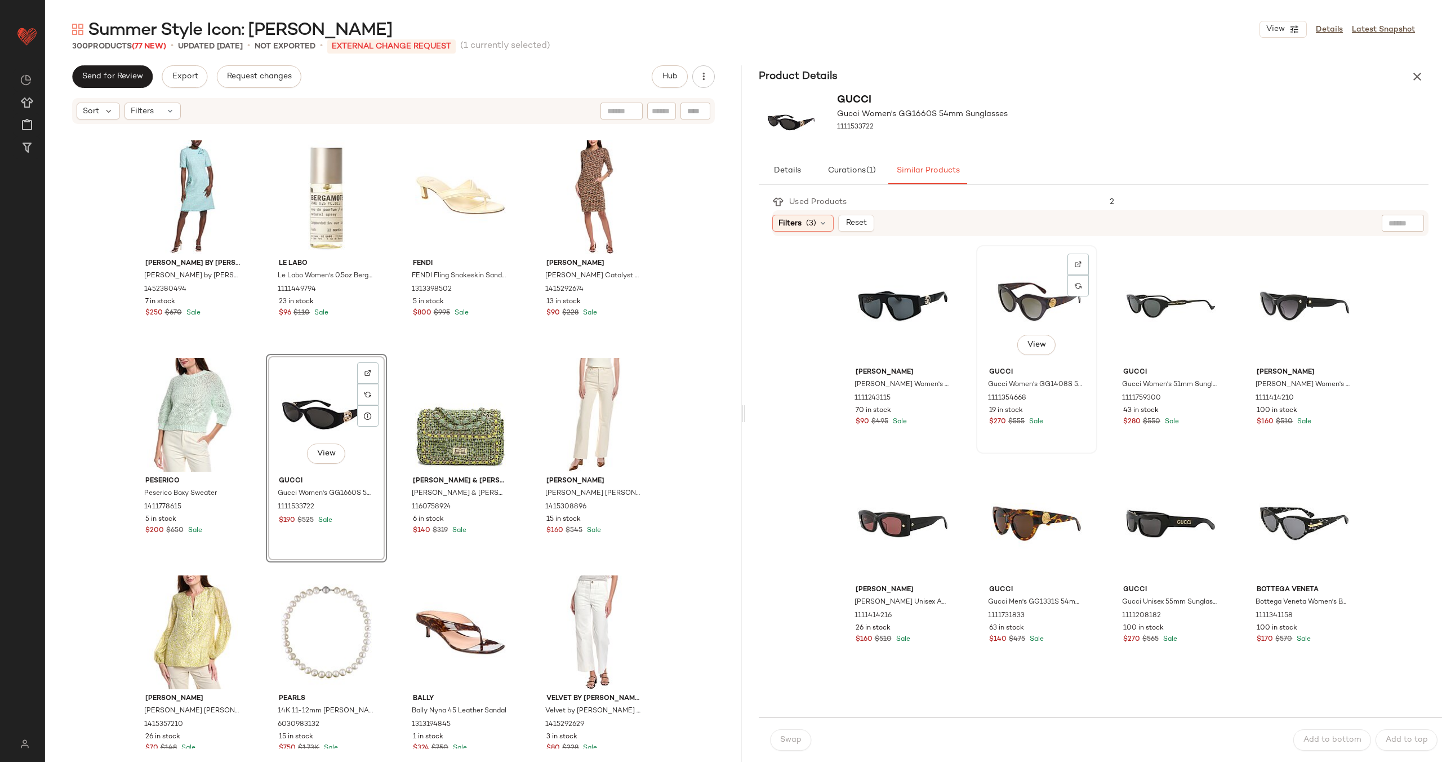
click at [1020, 301] on div "View" at bounding box center [1036, 306] width 113 height 114
click at [801, 737] on span "Swap" at bounding box center [791, 739] width 22 height 9
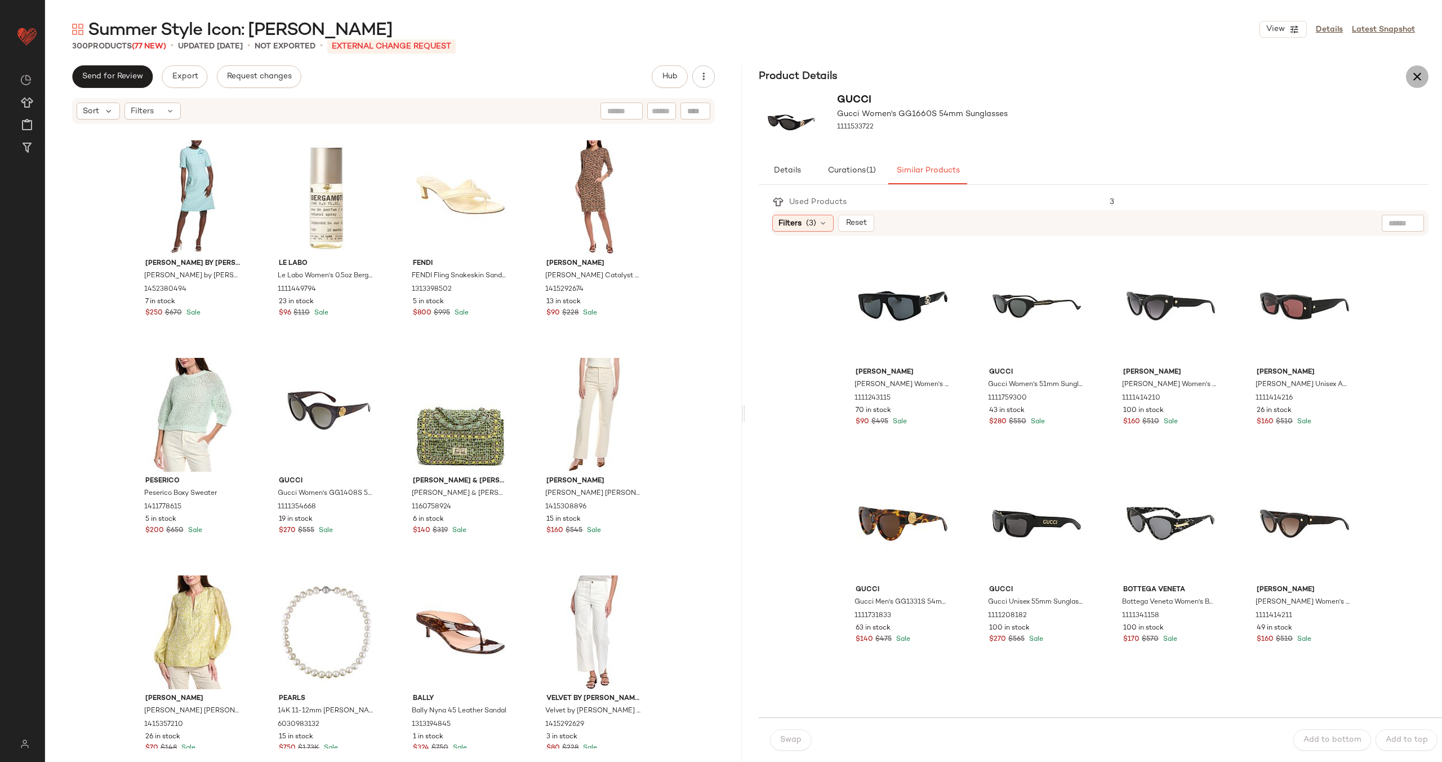
click at [1423, 76] on icon "button" at bounding box center [1418, 77] width 14 height 14
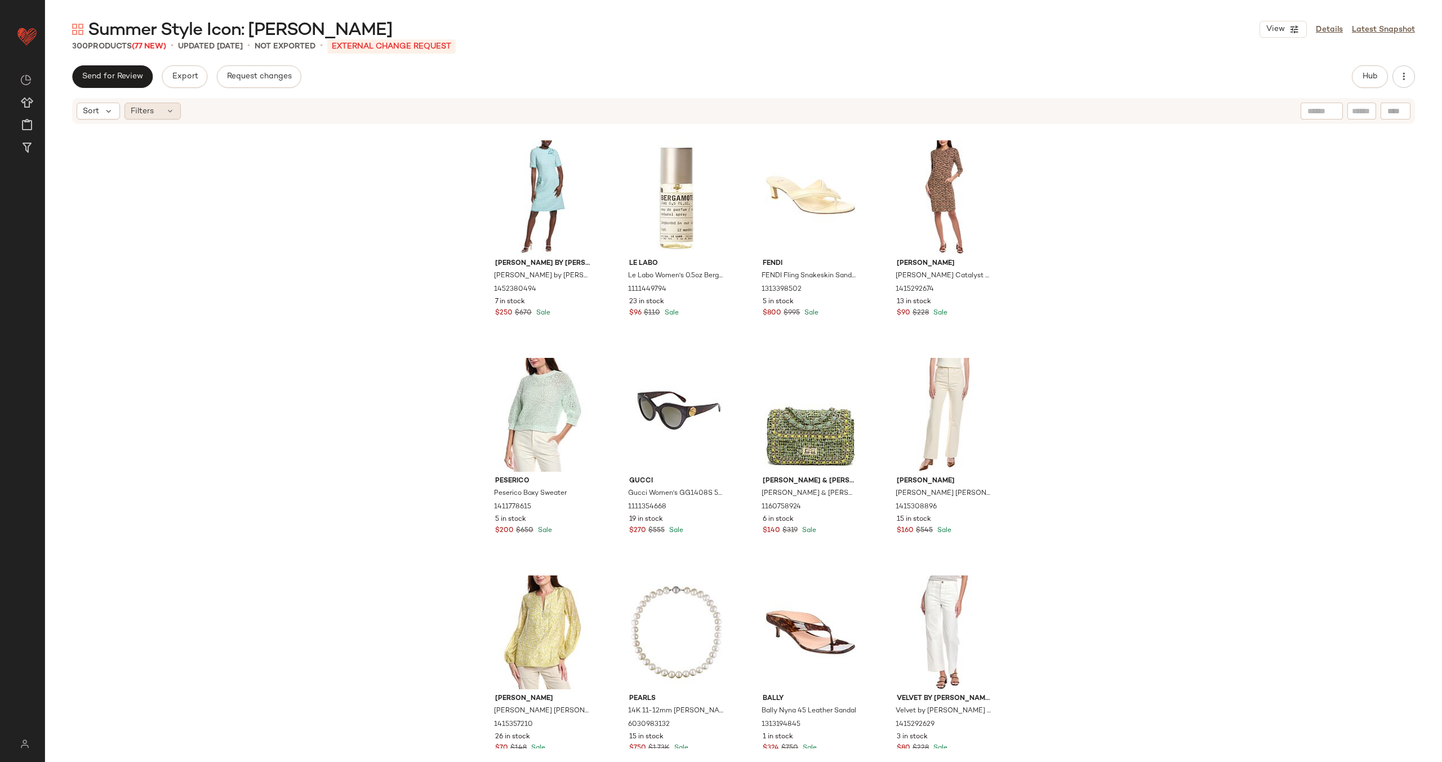
click at [163, 112] on div "Filters" at bounding box center [153, 111] width 56 height 17
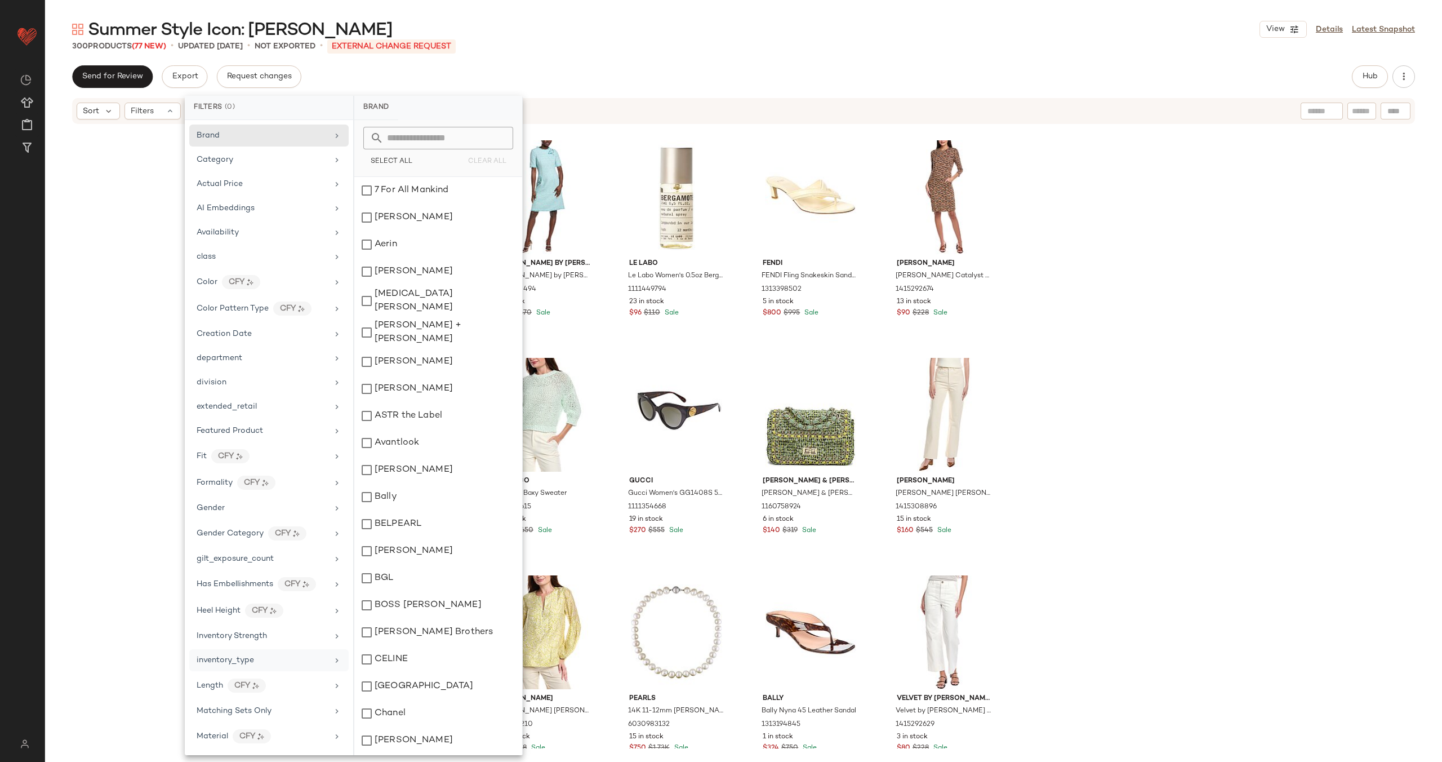
scroll to position [410, 0]
click at [303, 709] on div "Total Inventory" at bounding box center [262, 711] width 131 height 12
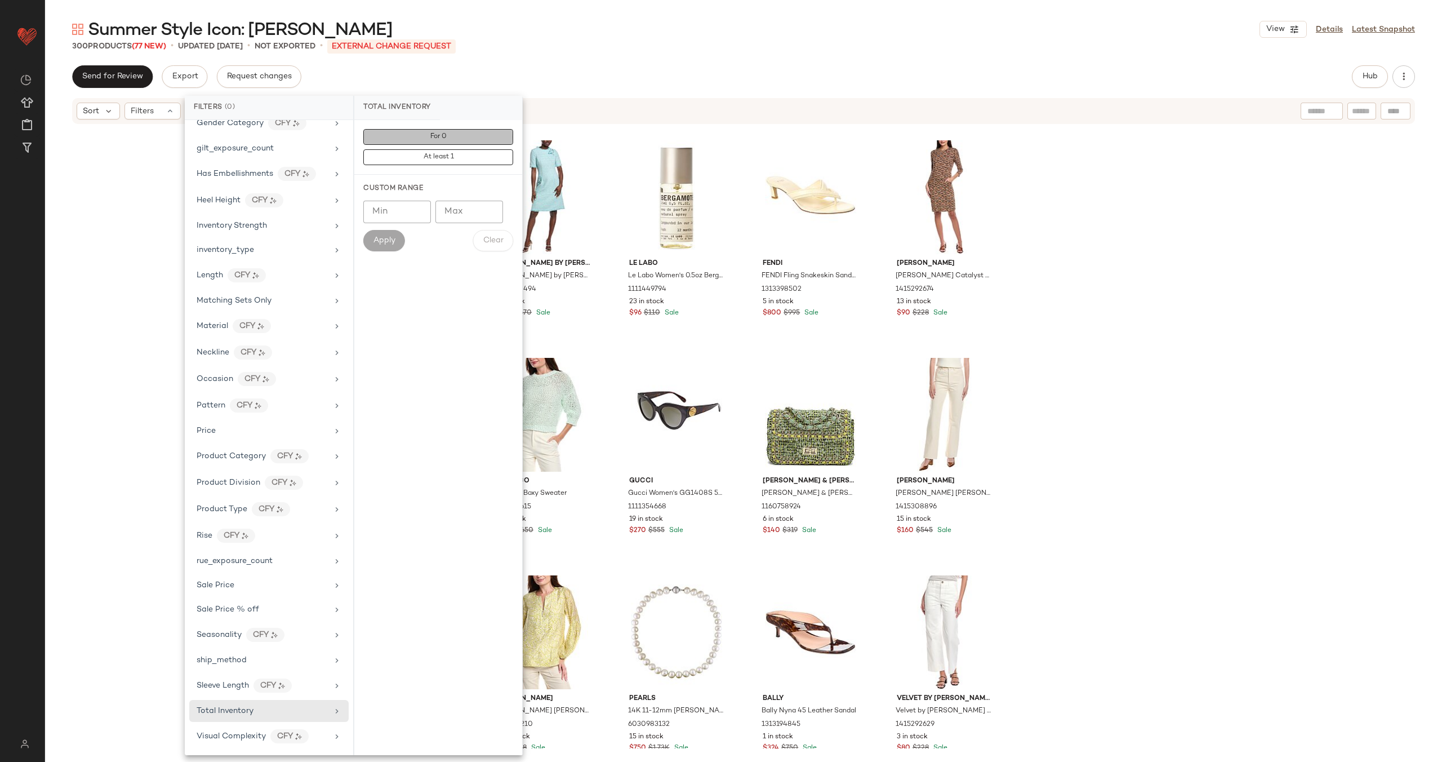
click at [448, 137] on button "For 0" at bounding box center [438, 137] width 150 height 16
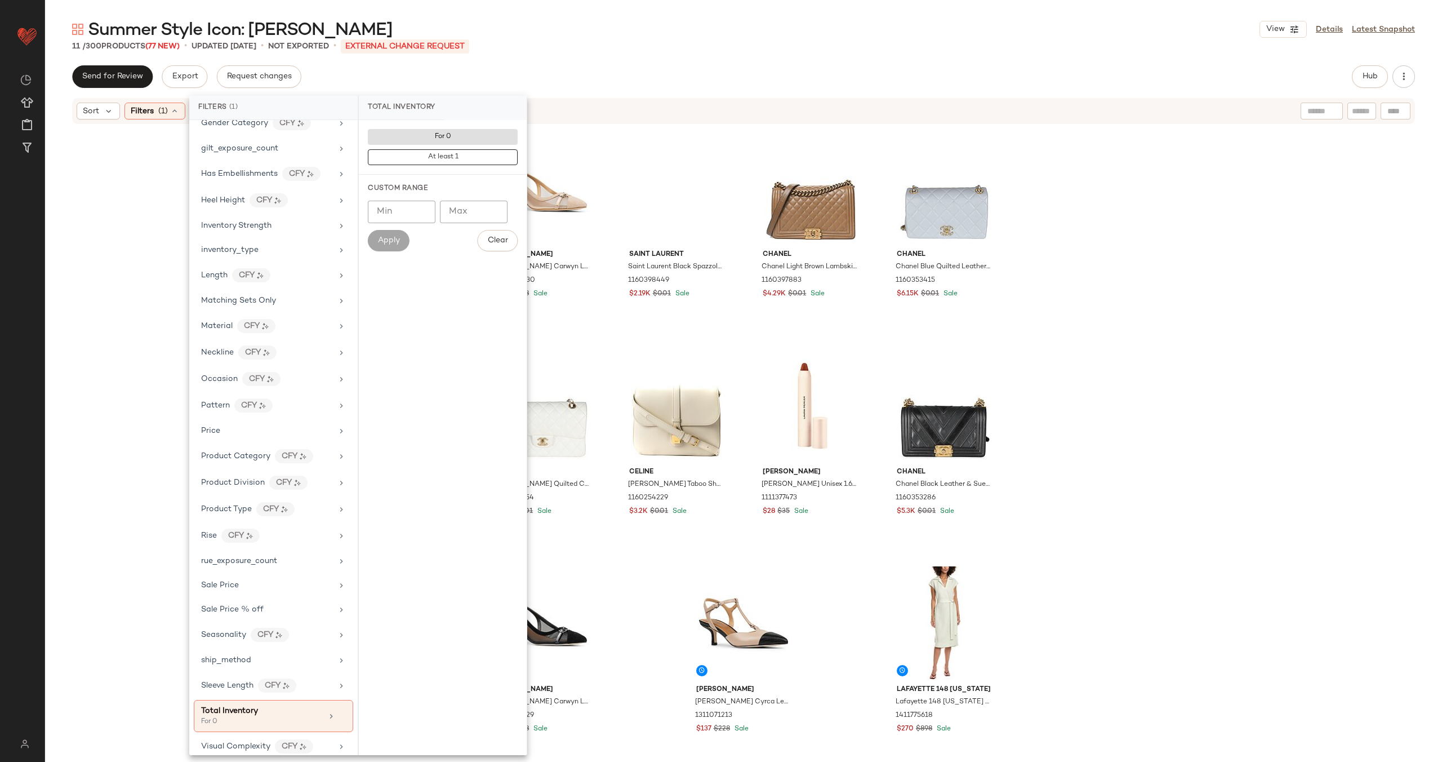
click at [181, 380] on div "Donald Pliner Donald Pliner Carwyn Leather Pump 1311409830 $137 $228 Sale Saint…" at bounding box center [743, 436] width 1397 height 623
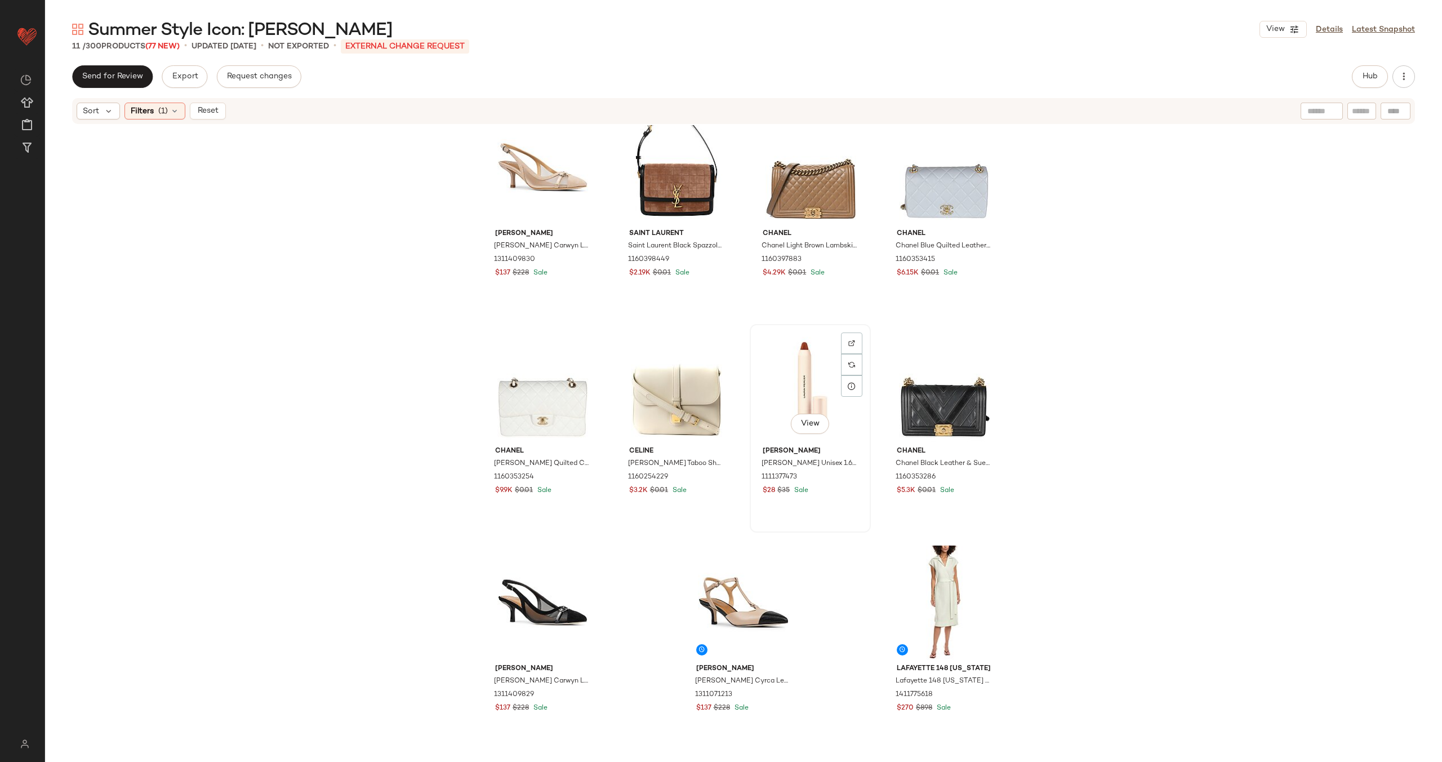
scroll to position [23, 0]
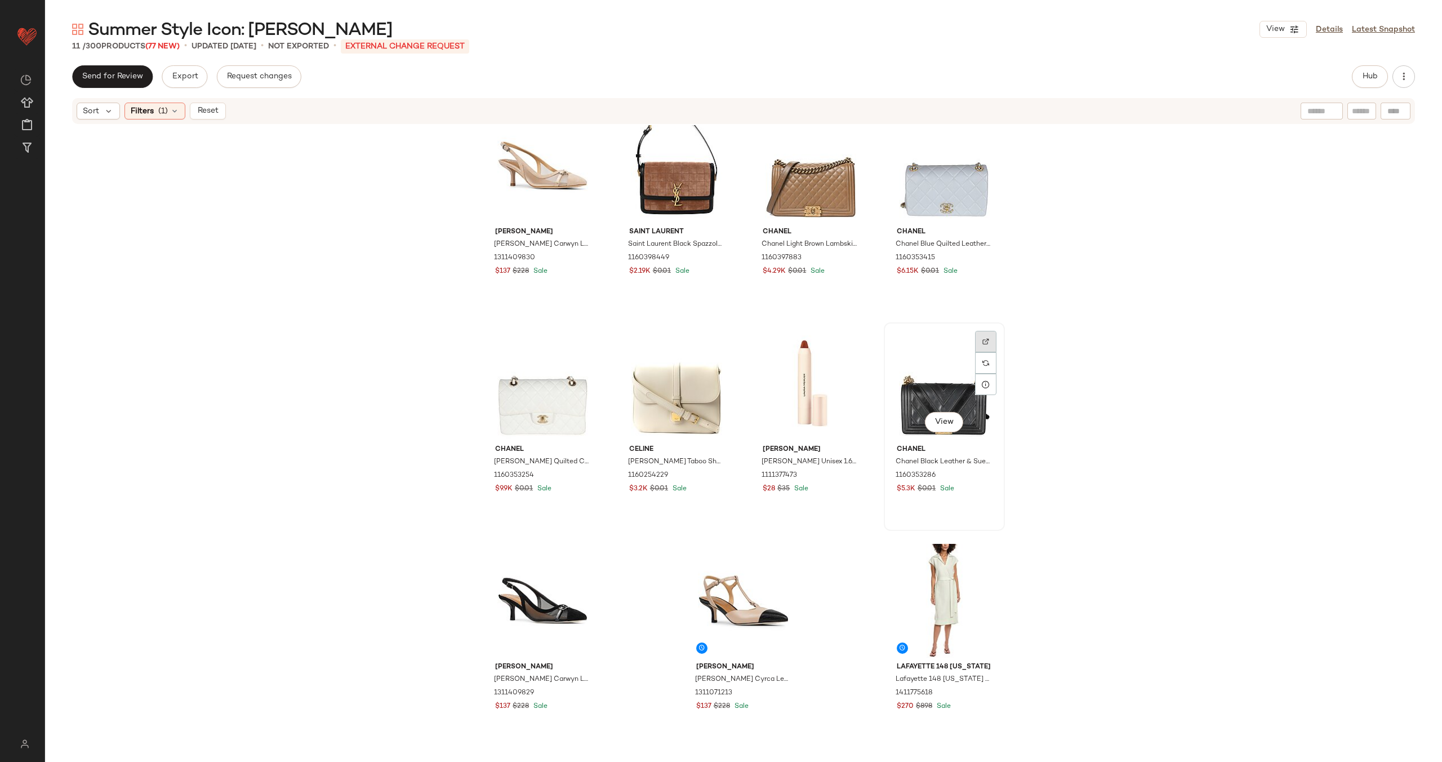
click at [990, 337] on div at bounding box center [985, 341] width 21 height 21
click at [577, 553] on div at bounding box center [584, 558] width 21 height 21
click at [778, 552] on div at bounding box center [785, 558] width 21 height 21
click at [987, 562] on div at bounding box center [985, 558] width 21 height 21
click at [215, 114] on span "Reset" at bounding box center [207, 110] width 21 height 9
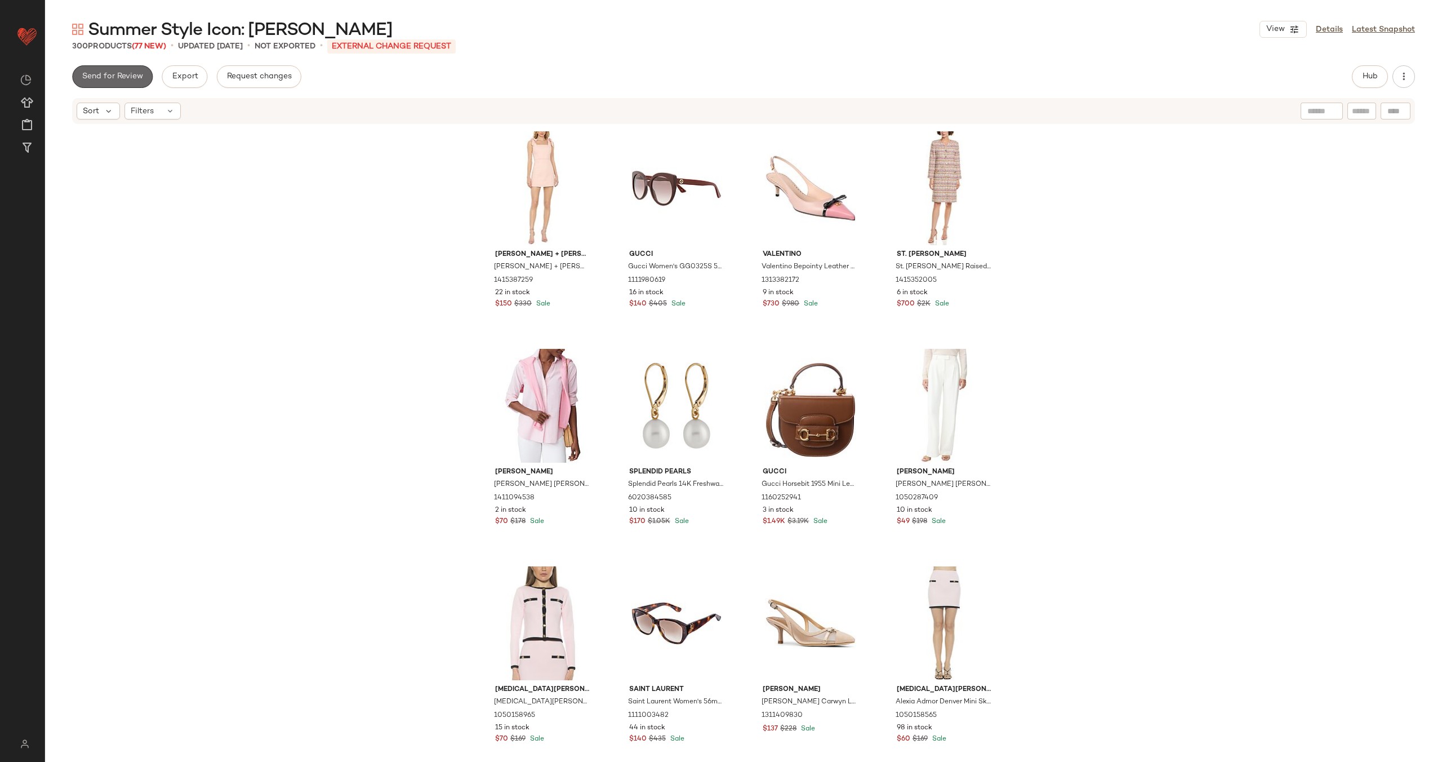
click at [108, 83] on button "Send for Review" at bounding box center [112, 76] width 81 height 23
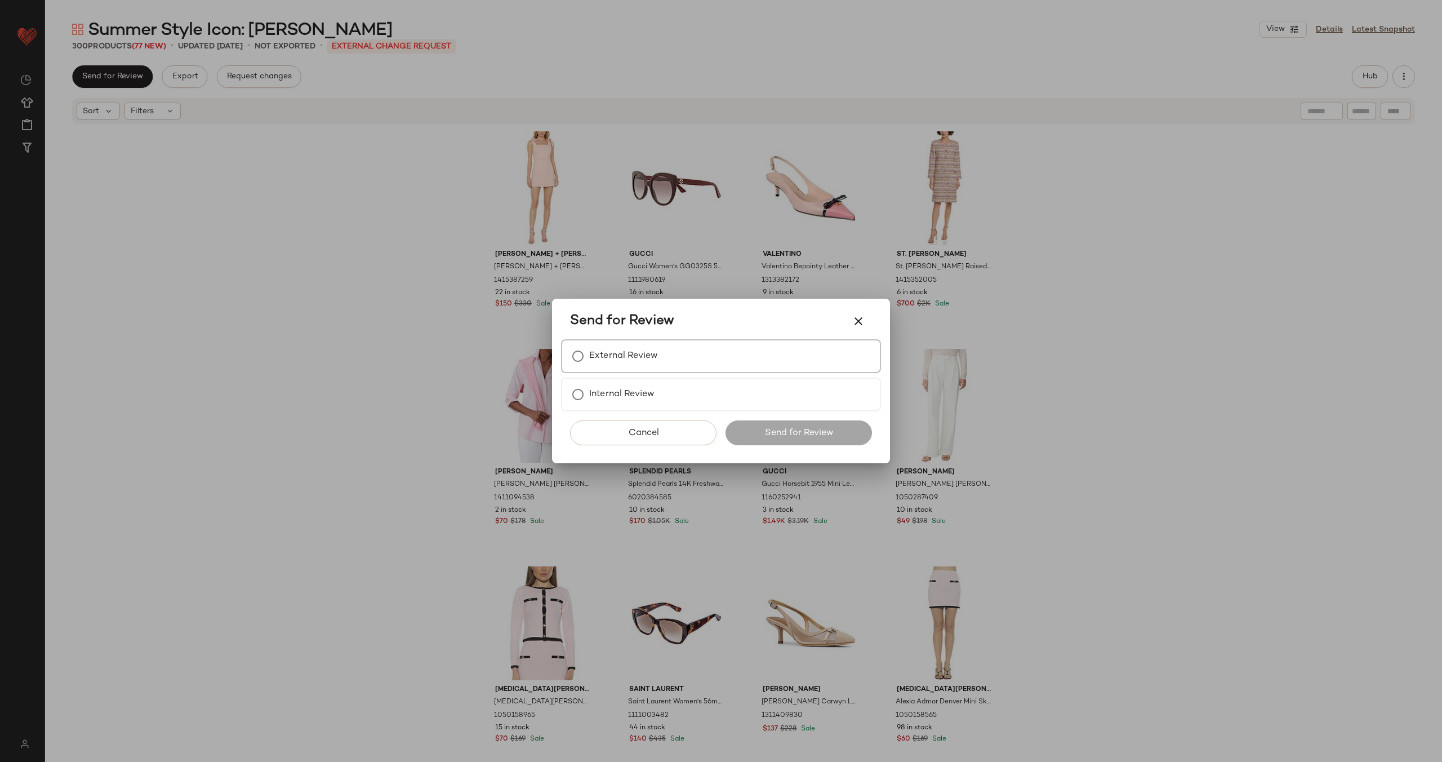
click at [647, 355] on label "External Review" at bounding box center [623, 356] width 69 height 23
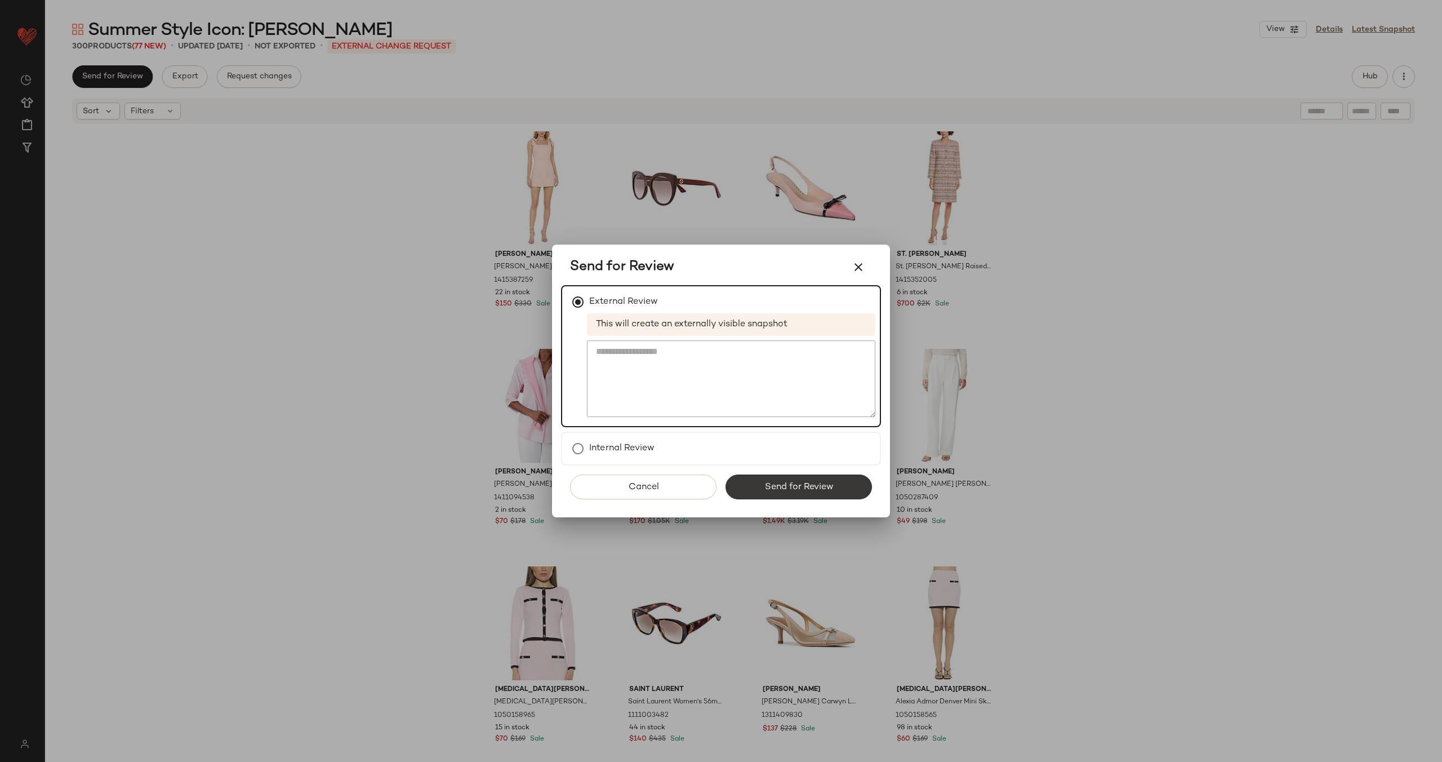
click at [798, 490] on span "Send for Review" at bounding box center [798, 487] width 69 height 11
